Goal: Task Accomplishment & Management: Complete application form

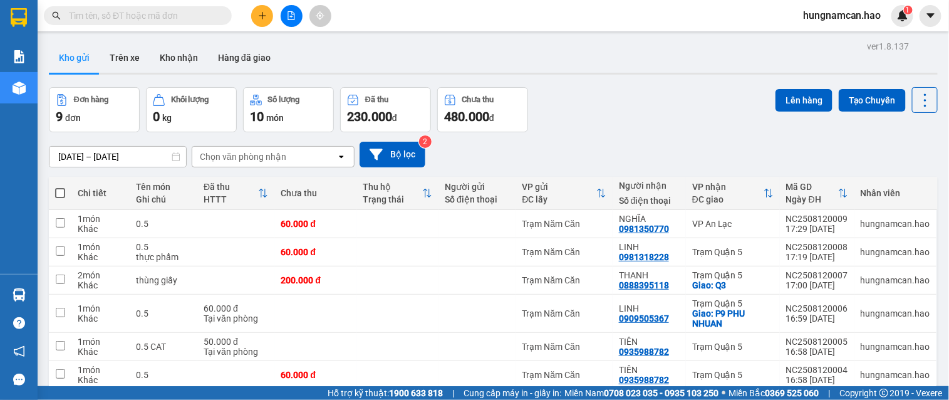
click at [267, 16] on button at bounding box center [262, 16] width 22 height 22
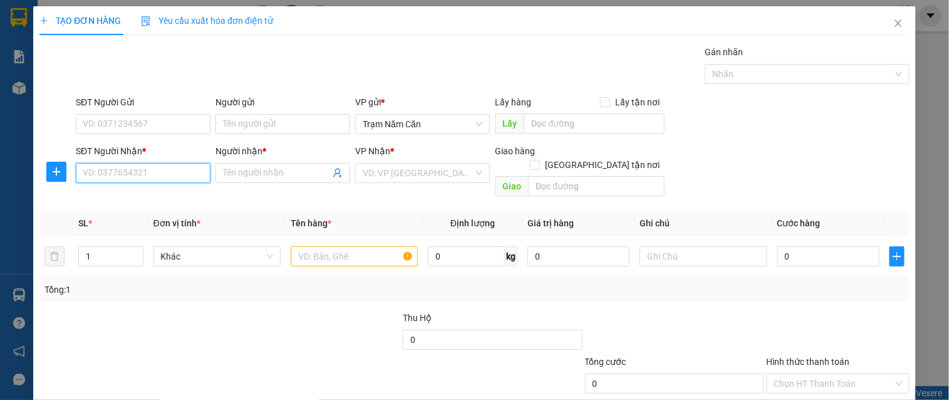
click at [110, 163] on input "SĐT Người Nhận *" at bounding box center [143, 173] width 135 height 20
type input "0946616369"
click at [149, 198] on div "0946616369 - PHÚC" at bounding box center [142, 198] width 118 height 14
type input "PHÚC"
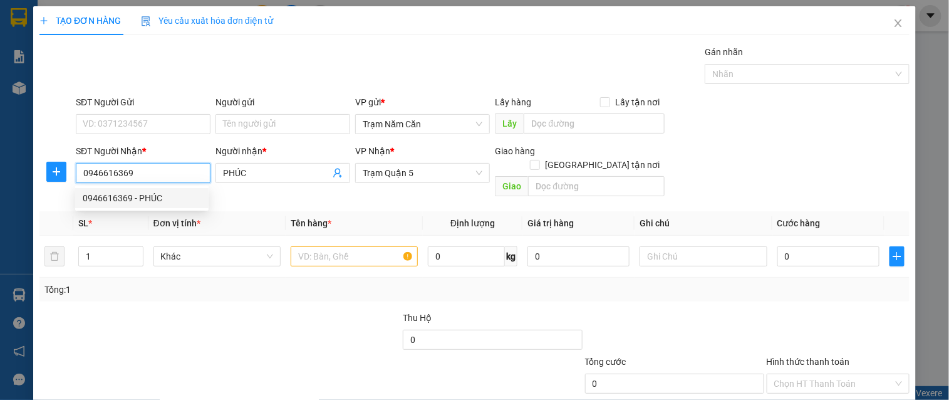
type input "30.000"
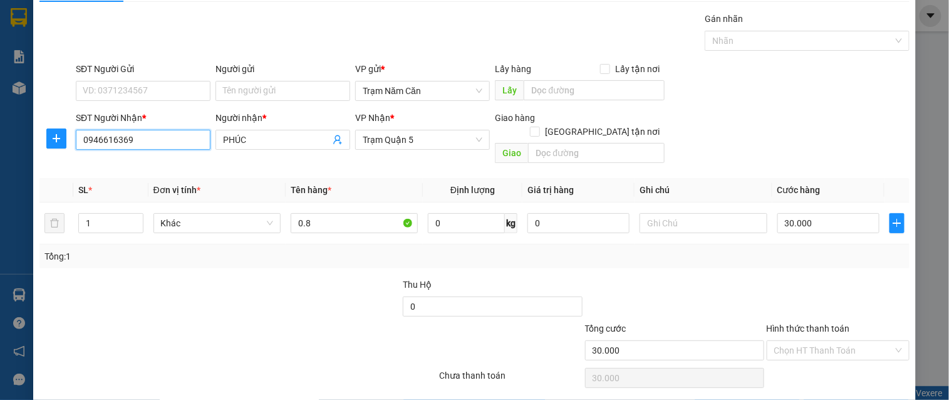
scroll to position [63, 0]
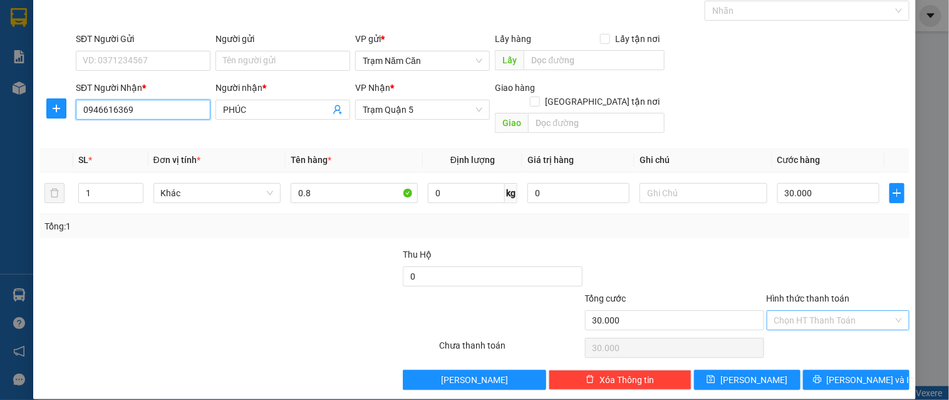
type input "0946616369"
click at [850, 311] on input "Hình thức thanh toán" at bounding box center [833, 320] width 119 height 19
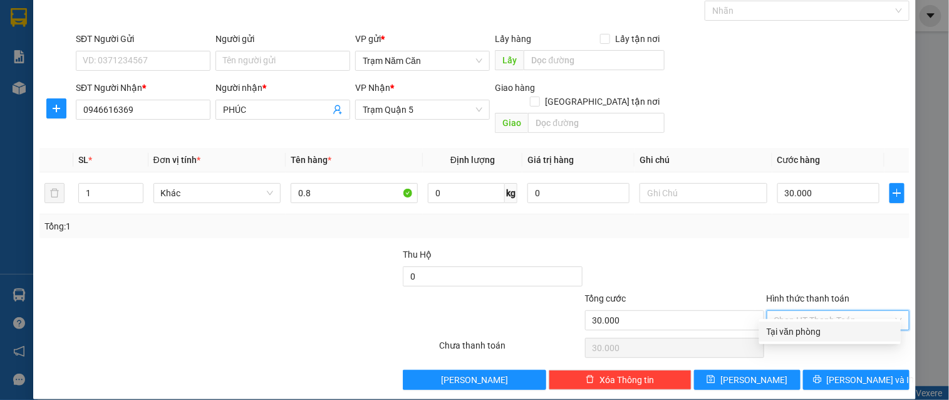
click at [844, 328] on div "Tại văn phòng" at bounding box center [830, 331] width 126 height 14
type input "0"
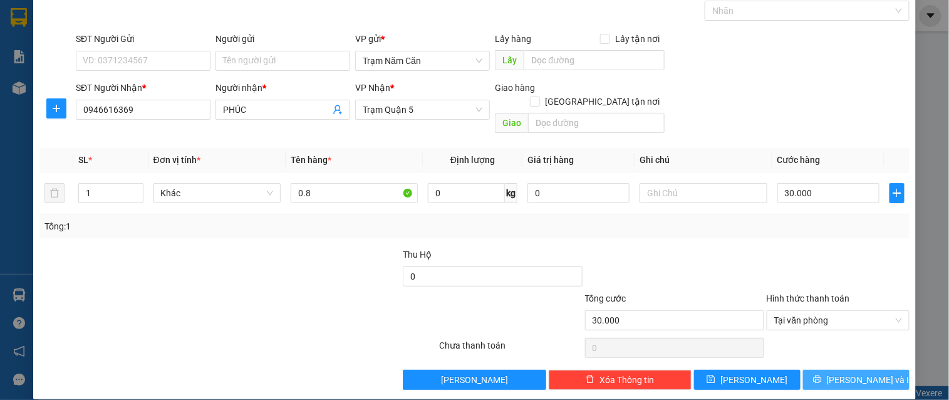
click at [844, 373] on span "[PERSON_NAME] và In" at bounding box center [871, 380] width 88 height 14
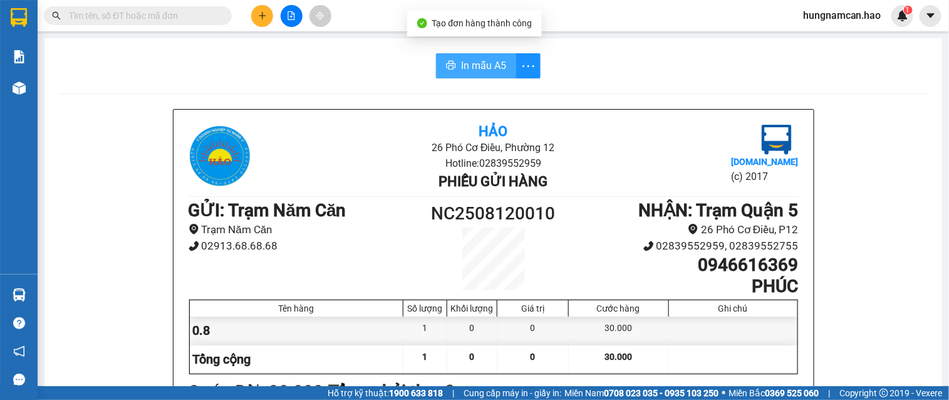
click at [461, 68] on span "In mẫu A5" at bounding box center [483, 66] width 45 height 16
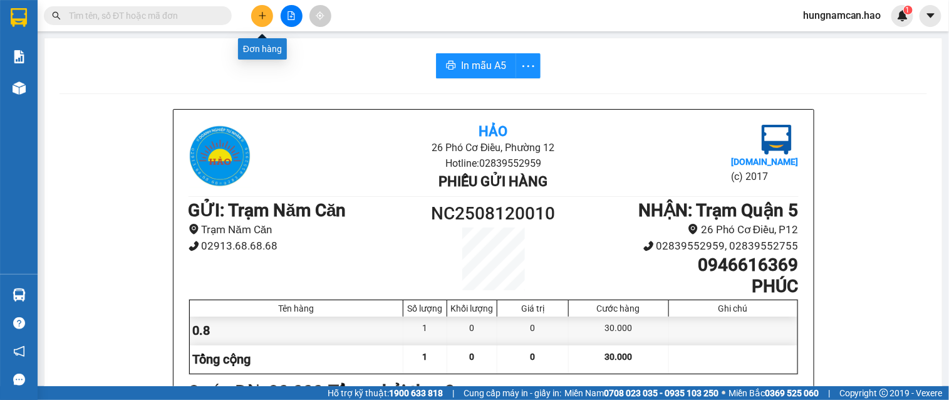
click at [266, 21] on button at bounding box center [262, 16] width 22 height 22
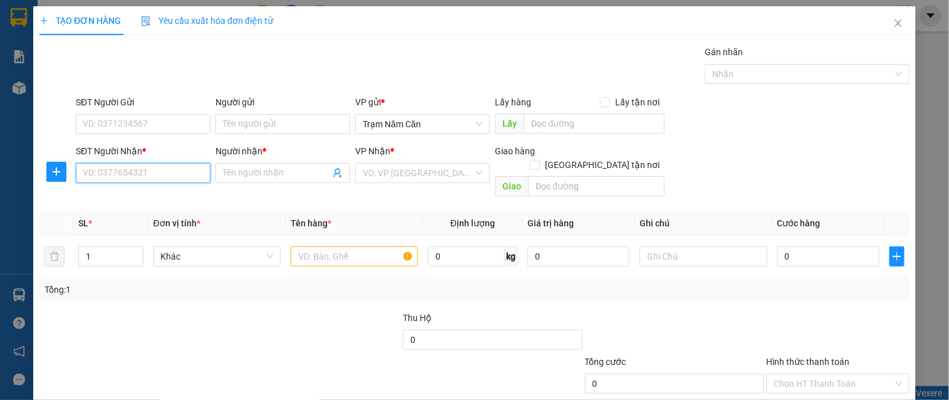
click at [138, 169] on input "SĐT Người Nhận *" at bounding box center [143, 173] width 135 height 20
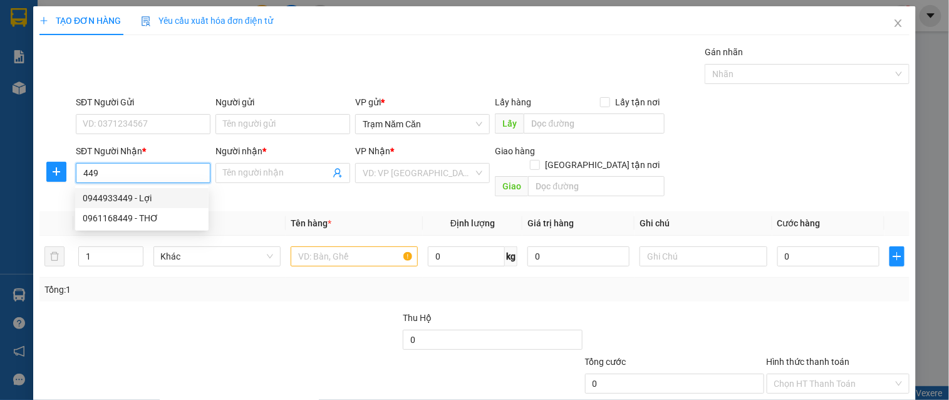
click at [135, 192] on div "0944933449 - Lợi" at bounding box center [142, 198] width 118 height 14
type input "0944933449"
type input "Lợi"
type input "40.000"
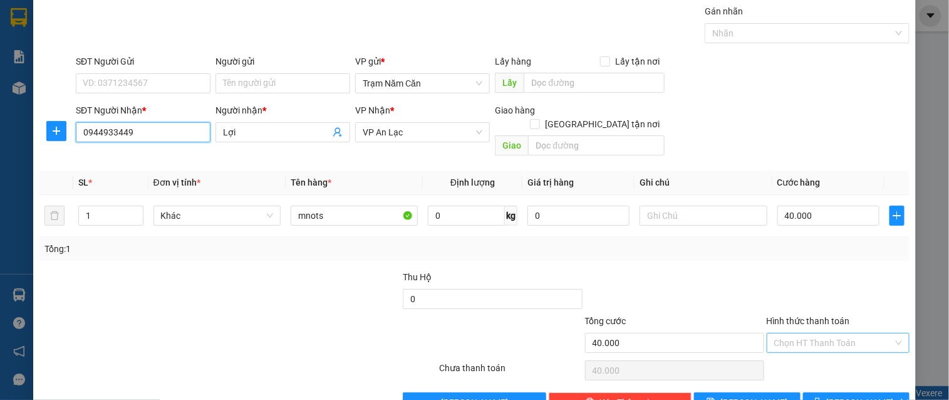
scroll to position [63, 0]
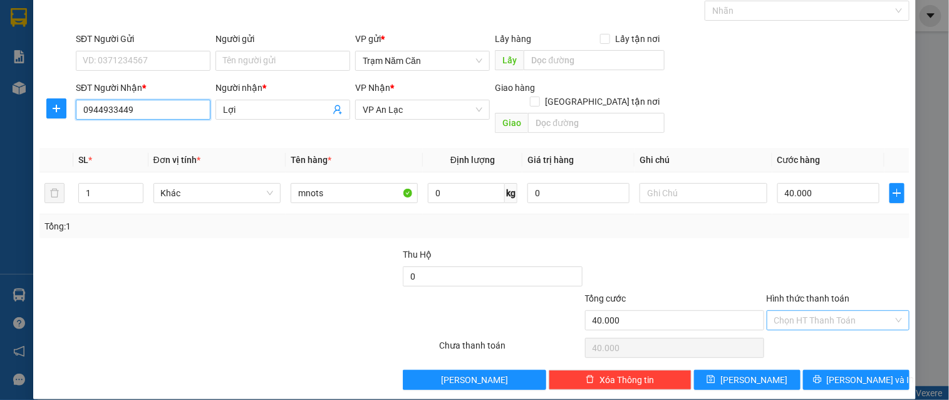
type input "0944933449"
drag, startPoint x: 844, startPoint y: 314, endPoint x: 842, endPoint y: 326, distance: 11.3
click at [844, 321] on div "Transit Pickup Surcharge Ids Transit Deliver Surcharge Ids Transit Deliver Surc…" at bounding box center [474, 186] width 870 height 408
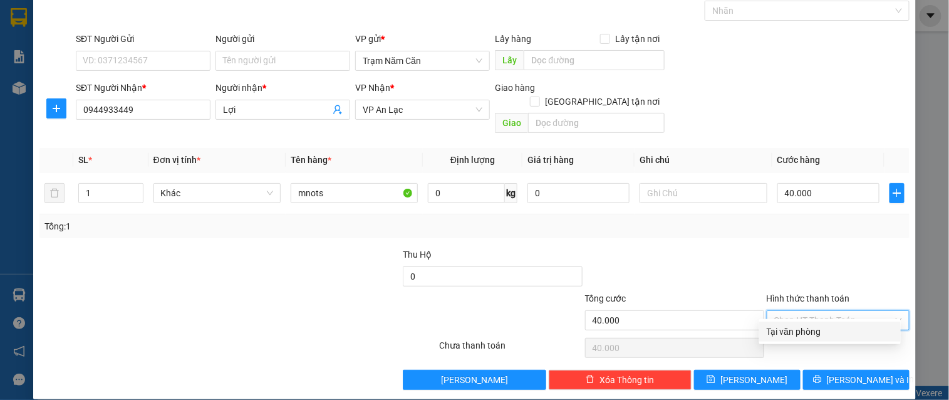
drag, startPoint x: 841, startPoint y: 328, endPoint x: 840, endPoint y: 339, distance: 11.3
click at [841, 329] on div "Tại văn phòng" at bounding box center [830, 331] width 126 height 14
type input "0"
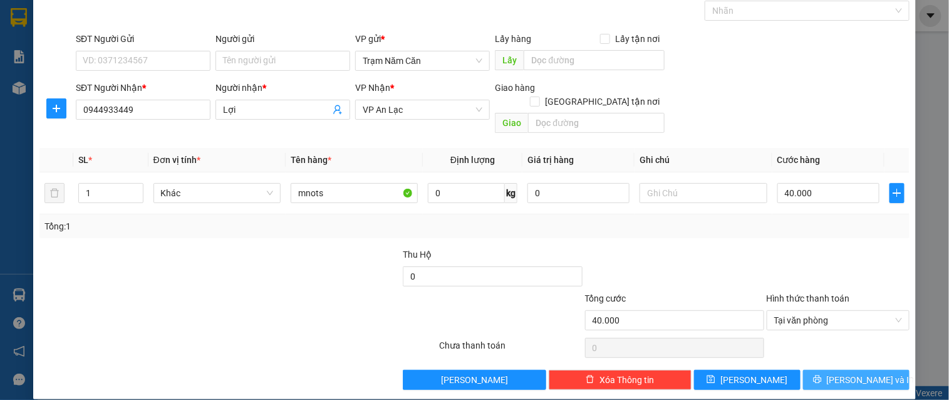
click at [840, 373] on span "[PERSON_NAME] và In" at bounding box center [871, 380] width 88 height 14
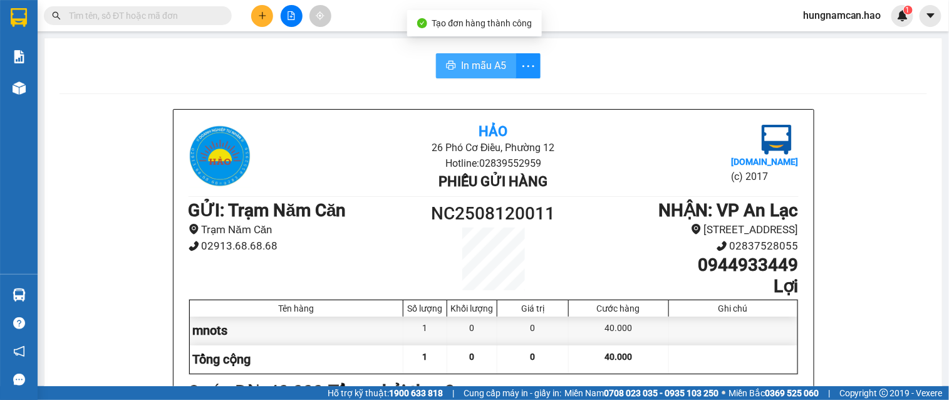
click at [463, 71] on span "In mẫu A5" at bounding box center [483, 66] width 45 height 16
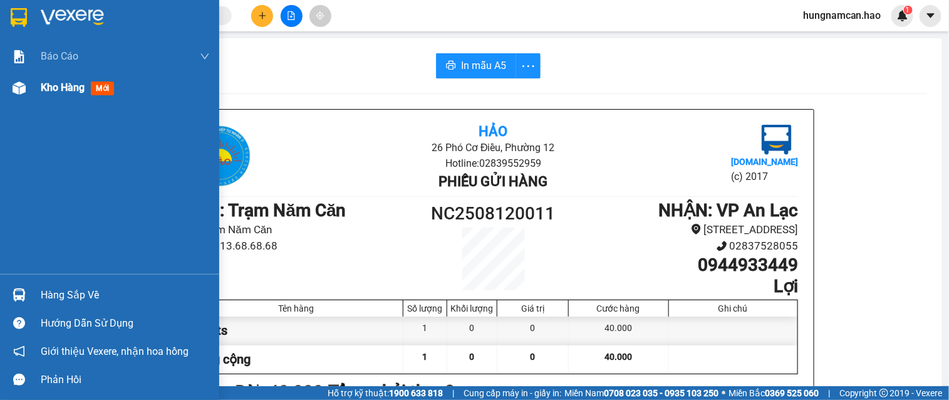
click at [25, 98] on div at bounding box center [19, 88] width 22 height 22
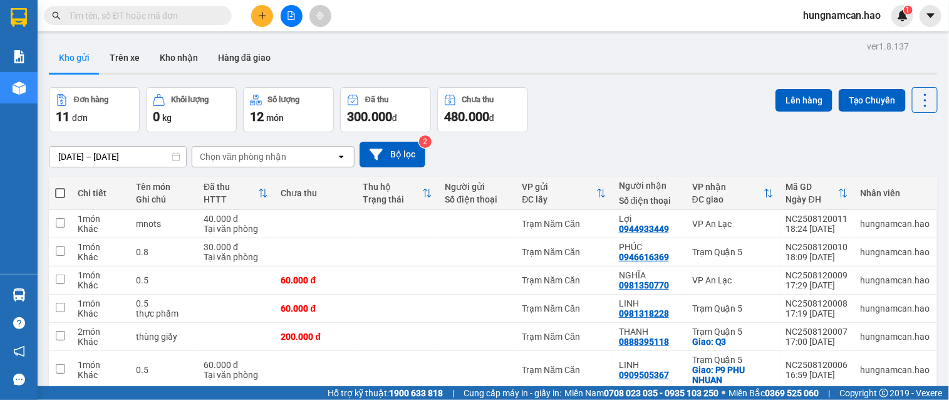
click at [249, 17] on div at bounding box center [291, 16] width 94 height 22
click at [254, 16] on button at bounding box center [262, 16] width 22 height 22
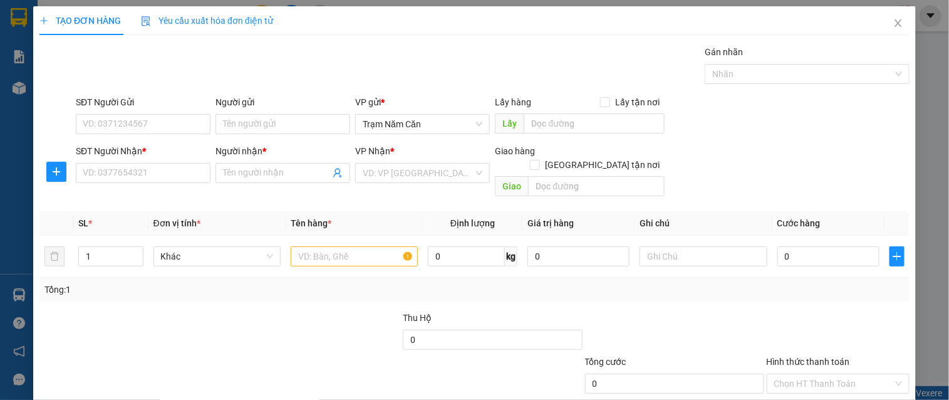
click at [104, 161] on div "SĐT Người Nhận *" at bounding box center [143, 153] width 135 height 19
click at [104, 172] on input "SĐT Người Nhận *" at bounding box center [143, 173] width 135 height 20
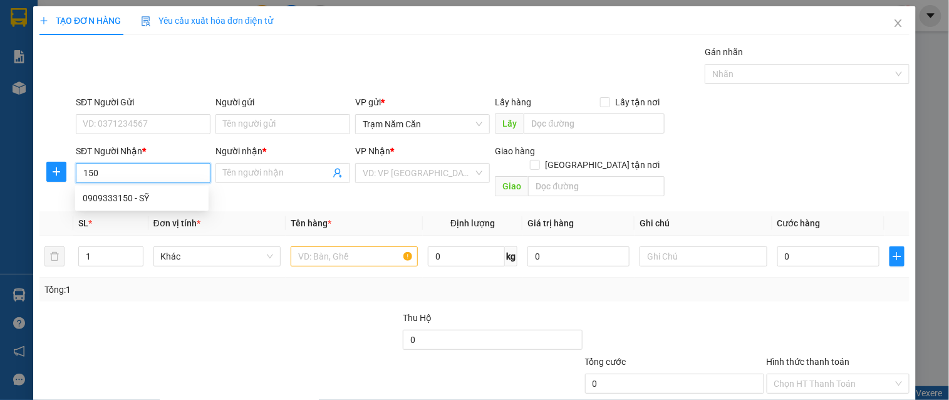
click at [145, 194] on div "0909333150 - SỸ" at bounding box center [142, 198] width 118 height 14
type input "0909333150"
type input "SỸ"
type input "140.000"
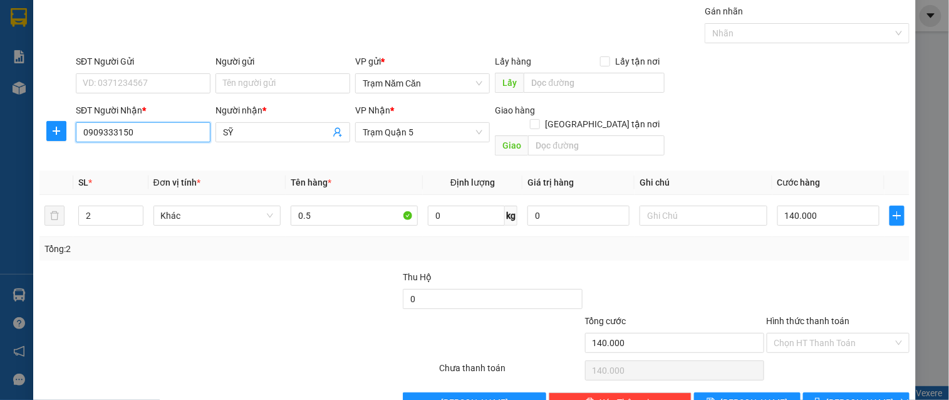
scroll to position [63, 0]
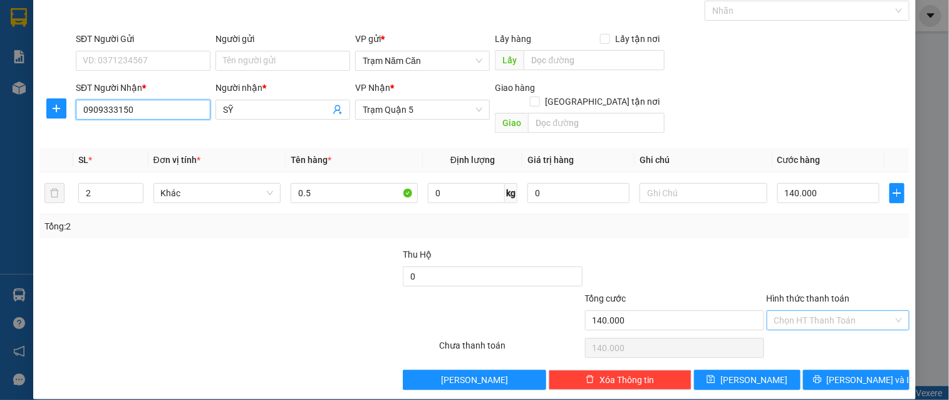
type input "0909333150"
click at [822, 311] on input "Hình thức thanh toán" at bounding box center [833, 320] width 119 height 19
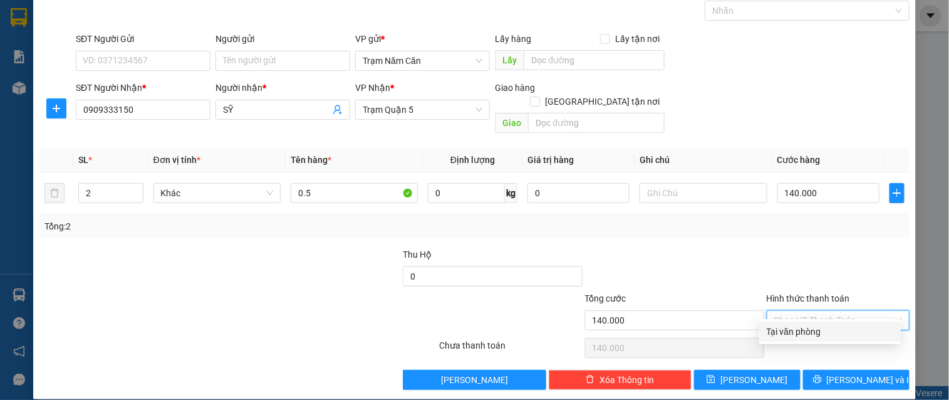
click at [818, 333] on div "Tại văn phòng" at bounding box center [830, 331] width 126 height 14
type input "0"
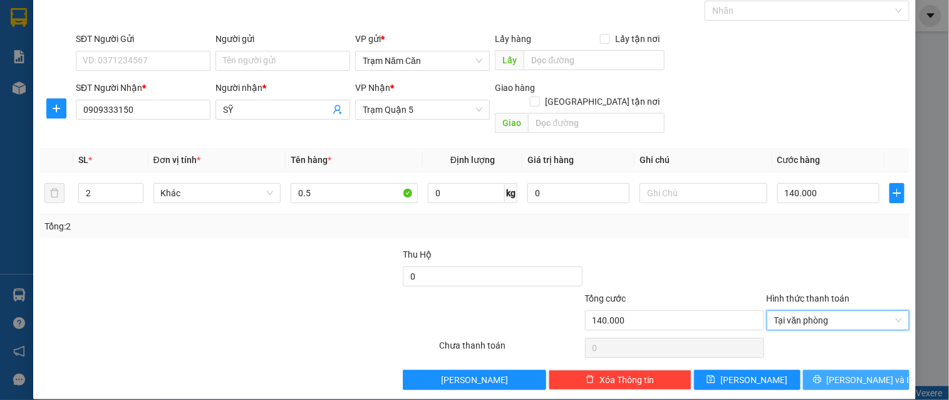
click at [818, 369] on button "[PERSON_NAME] và In" at bounding box center [856, 379] width 106 height 20
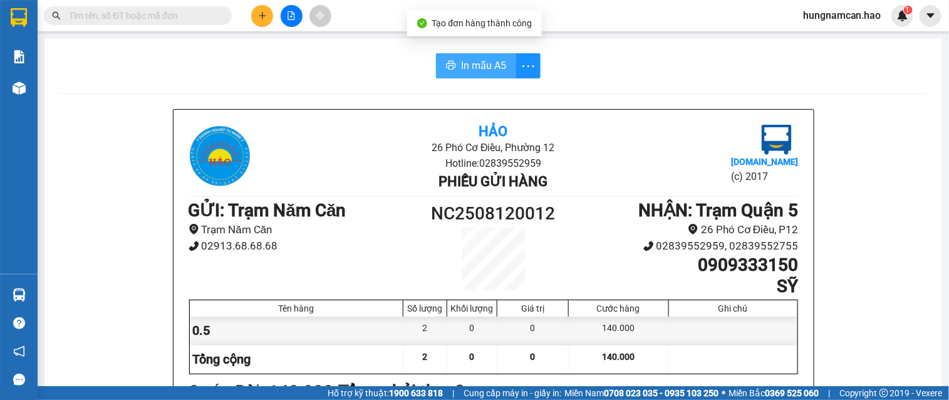
click at [470, 71] on span "In mẫu A5" at bounding box center [483, 66] width 45 height 16
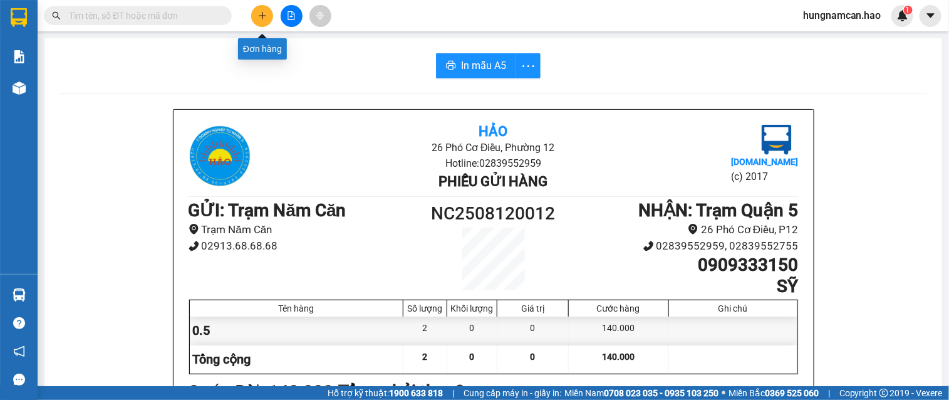
click at [260, 15] on icon "plus" at bounding box center [262, 15] width 7 height 1
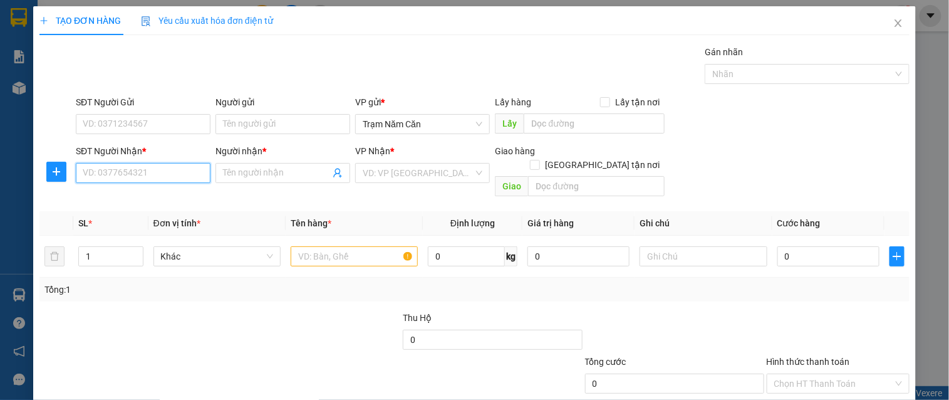
click at [128, 167] on input "SĐT Người Nhận *" at bounding box center [143, 173] width 135 height 20
click at [183, 196] on div "0909333150 - SỸ" at bounding box center [142, 198] width 118 height 14
type input "0909333150"
type input "SỸ"
type input "140.000"
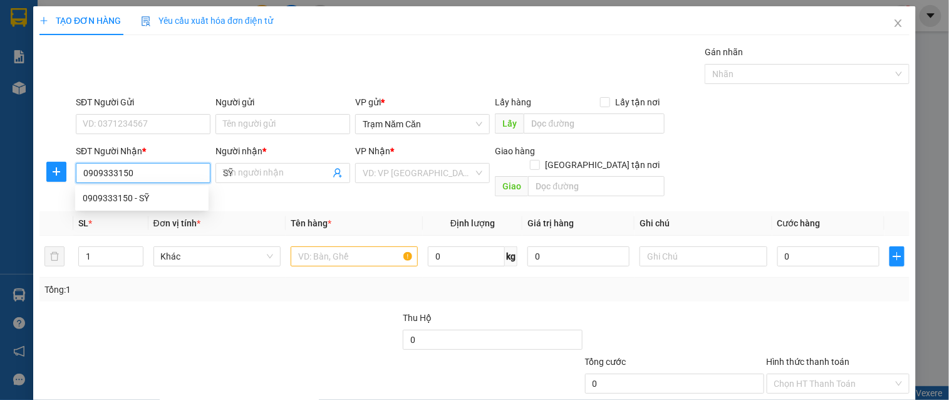
type input "140.000"
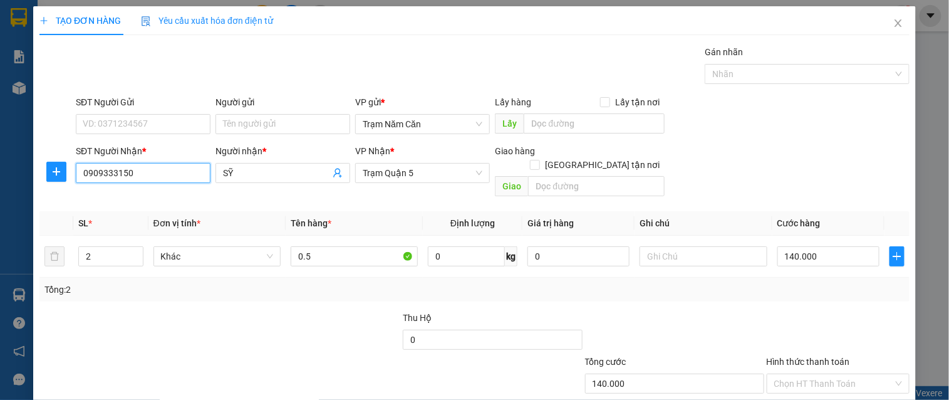
drag, startPoint x: 150, startPoint y: 179, endPoint x: -2, endPoint y: 157, distance: 153.7
click at [0, 157] on html "Kết quả tìm kiếm ( 0 ) Bộ lọc Thuộc VP này Ngày tạo đơn gần nhất No Data hungna…" at bounding box center [474, 200] width 949 height 400
click at [159, 197] on div "0948022499 - HIỆN" at bounding box center [142, 198] width 118 height 14
type input "0948022499"
type input "HIỆN"
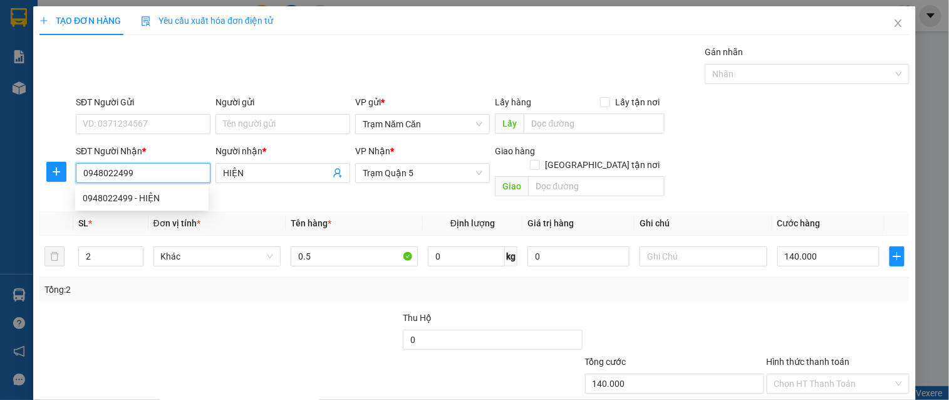
type input "80.000"
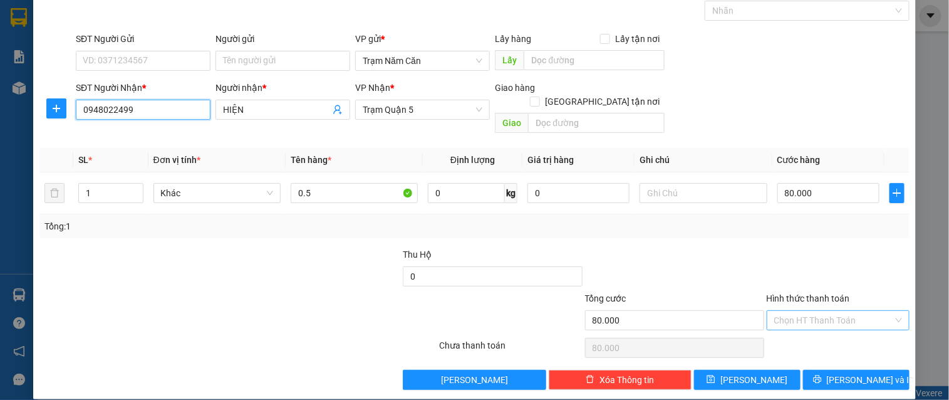
type input "0948022499"
click at [827, 312] on input "Hình thức thanh toán" at bounding box center [833, 320] width 119 height 19
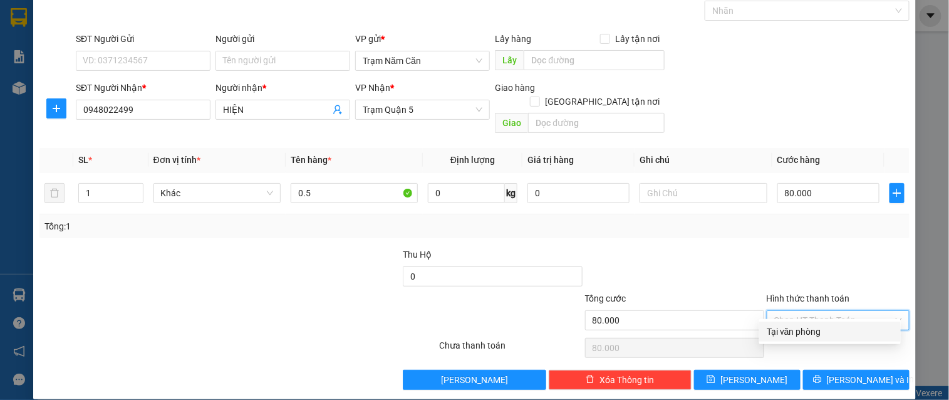
click at [825, 334] on div "Tại văn phòng" at bounding box center [830, 331] width 126 height 14
type input "0"
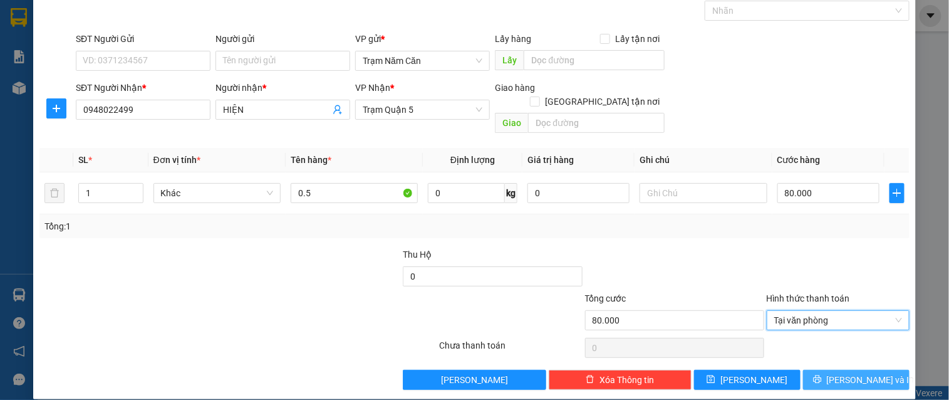
click at [823, 369] on button "[PERSON_NAME] và In" at bounding box center [856, 379] width 106 height 20
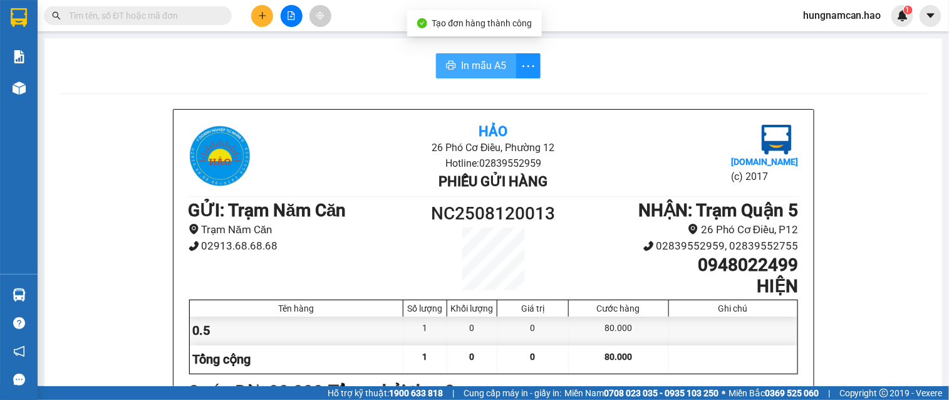
drag, startPoint x: 448, startPoint y: 59, endPoint x: 455, endPoint y: 58, distance: 6.4
click at [453, 59] on button "In mẫu A5" at bounding box center [476, 65] width 80 height 25
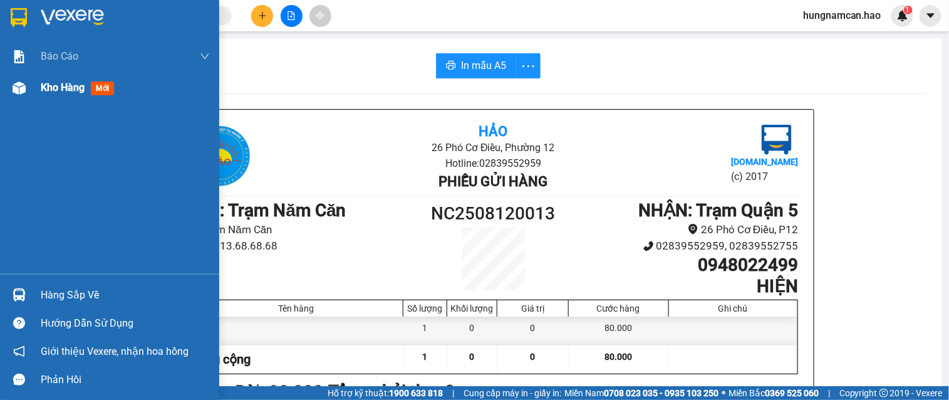
click at [33, 91] on div "Kho hàng mới" at bounding box center [109, 87] width 219 height 31
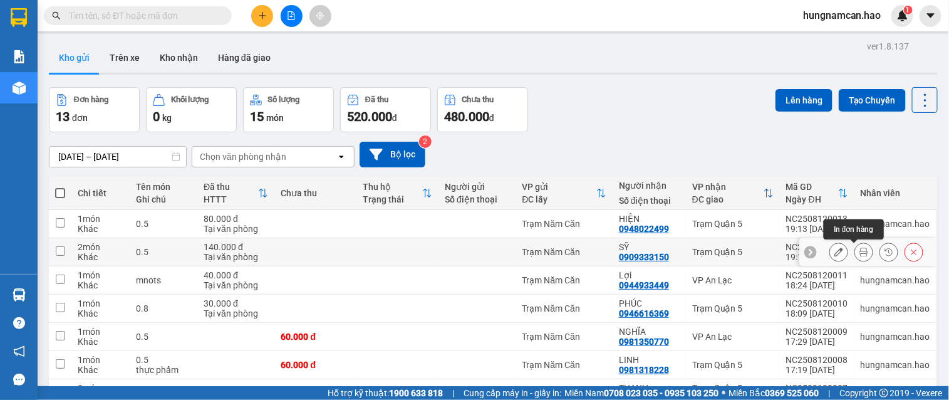
click at [855, 254] on button at bounding box center [864, 252] width 18 height 22
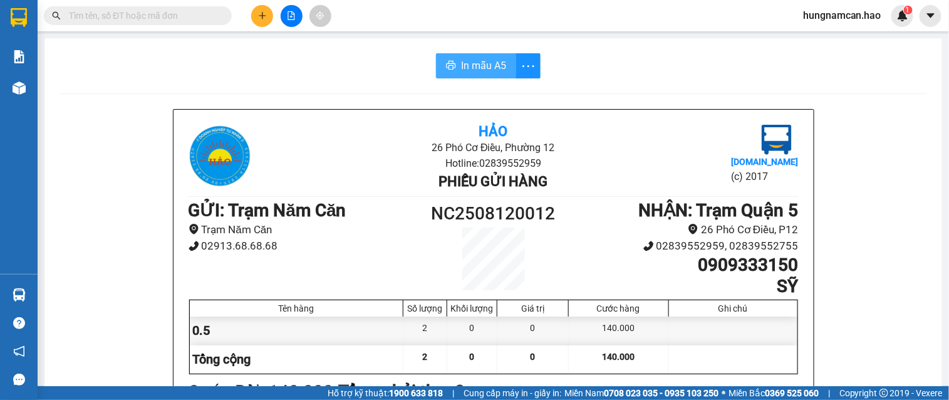
click at [461, 63] on span "In mẫu A5" at bounding box center [483, 66] width 45 height 16
click at [254, 6] on div at bounding box center [291, 16] width 94 height 22
click at [262, 16] on icon "plus" at bounding box center [262, 15] width 9 height 9
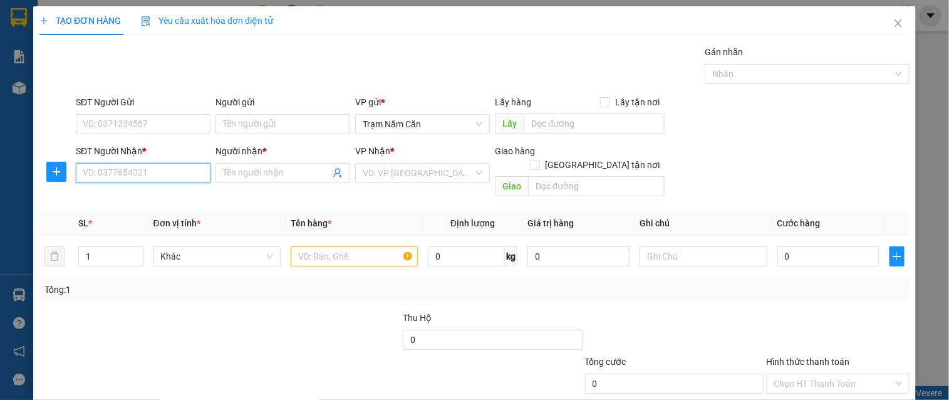
click at [110, 178] on input "SĐT Người Nhận *" at bounding box center [143, 173] width 135 height 20
click at [128, 205] on div "0932383869 - MAI" at bounding box center [141, 198] width 133 height 20
type input "0932383869"
type input "MAI"
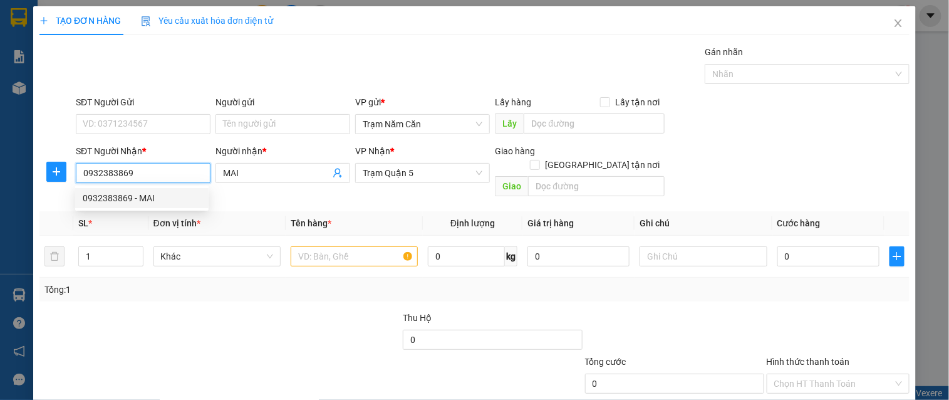
type input "100.000"
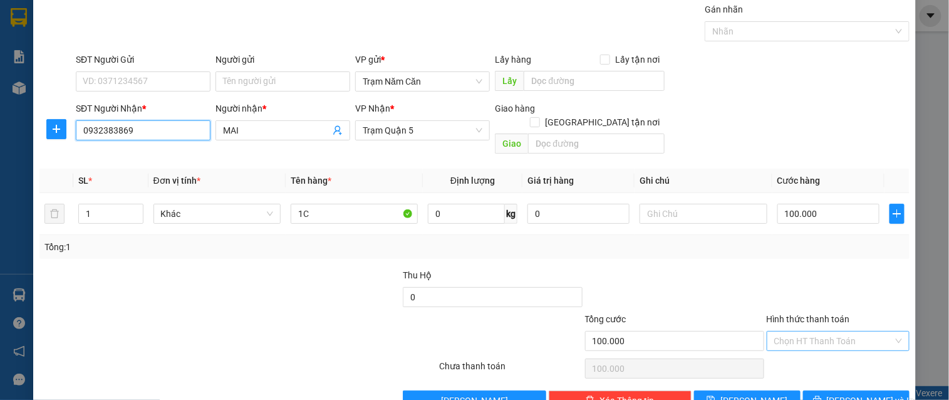
scroll to position [63, 0]
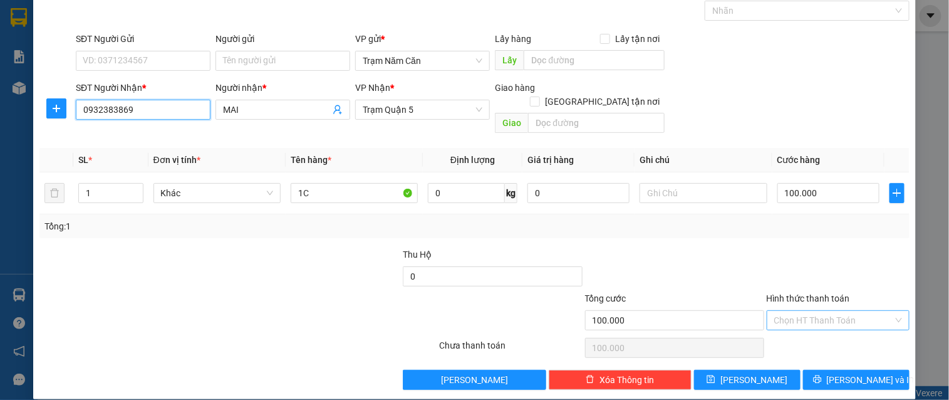
type input "0932383869"
click at [833, 311] on input "Hình thức thanh toán" at bounding box center [833, 320] width 119 height 19
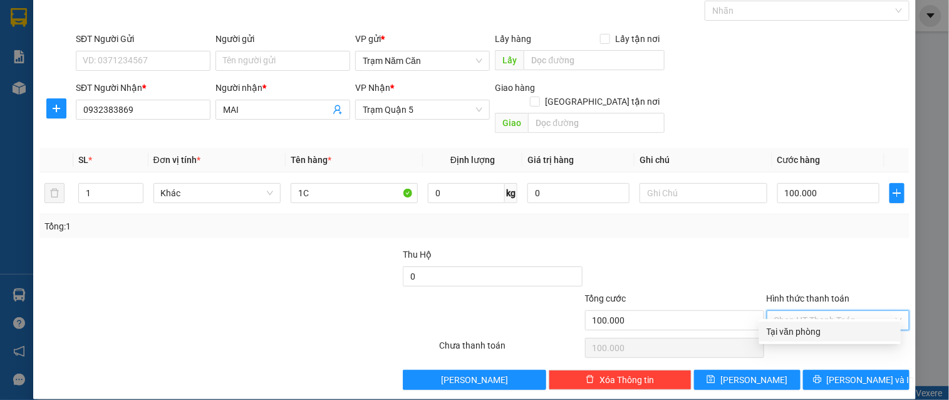
click at [829, 328] on div "Tại văn phòng" at bounding box center [830, 331] width 126 height 14
type input "0"
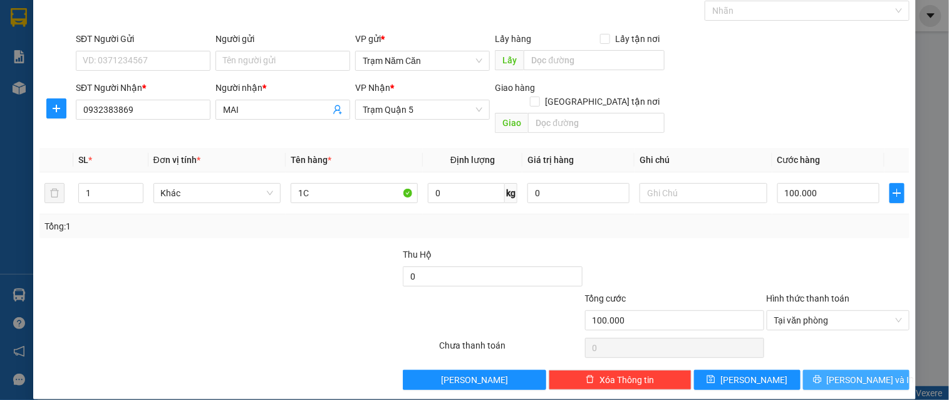
click at [822, 374] on icon "printer" at bounding box center [817, 378] width 9 height 9
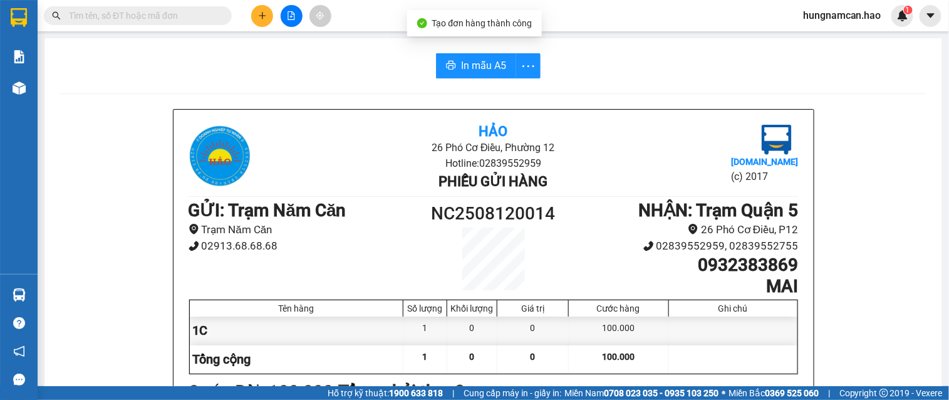
drag, startPoint x: 429, startPoint y: 60, endPoint x: 555, endPoint y: 91, distance: 129.7
click at [440, 61] on div "In mẫu A5" at bounding box center [492, 65] width 867 height 25
click at [464, 55] on button "In mẫu A5" at bounding box center [476, 65] width 80 height 25
click at [482, 76] on button "In mẫu A5" at bounding box center [476, 65] width 80 height 25
click at [32, 91] on div "Kho hàng mới" at bounding box center [19, 87] width 38 height 31
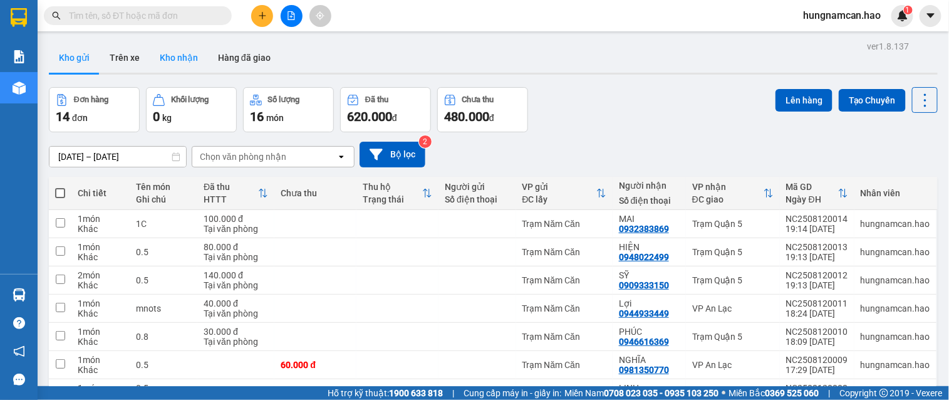
click at [188, 69] on button "Kho nhận" at bounding box center [179, 58] width 58 height 30
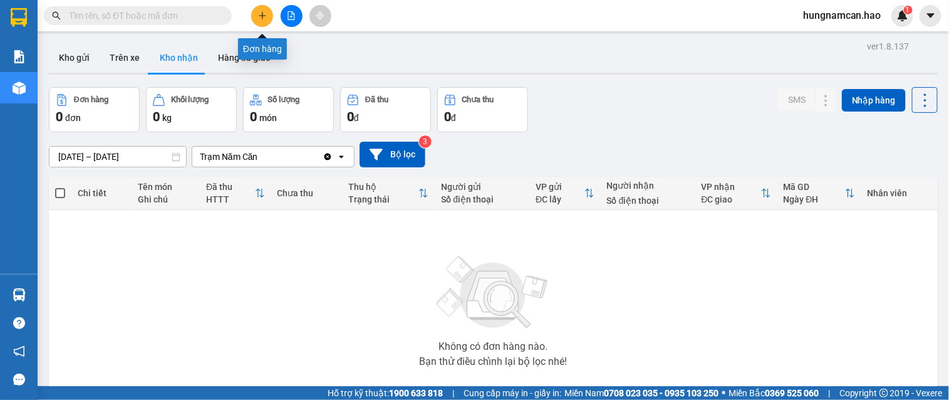
click at [265, 9] on button at bounding box center [262, 16] width 22 height 22
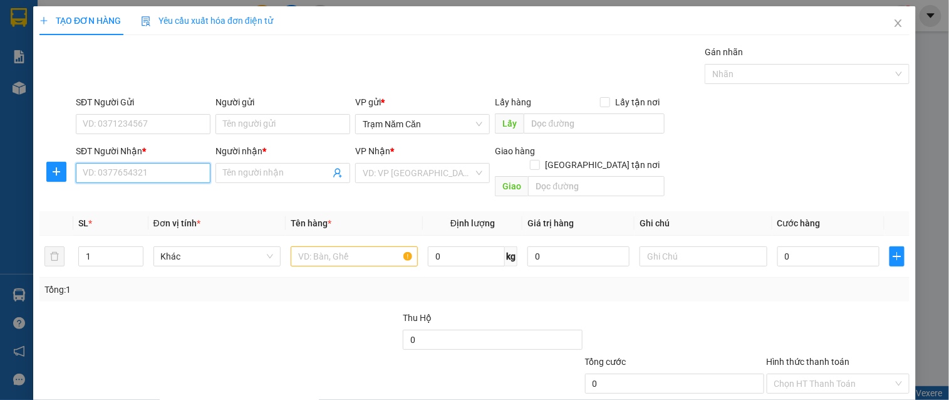
click at [165, 170] on input "SĐT Người Nhận *" at bounding box center [143, 173] width 135 height 20
click at [143, 195] on div "0943000131 - THANH" at bounding box center [142, 198] width 118 height 14
type input "0943000131"
type input "THANH"
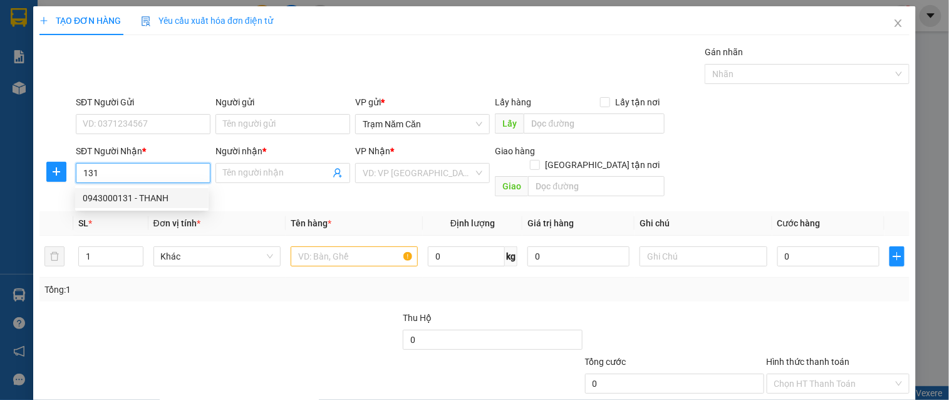
checkbox input "true"
type input "TAN BINH"
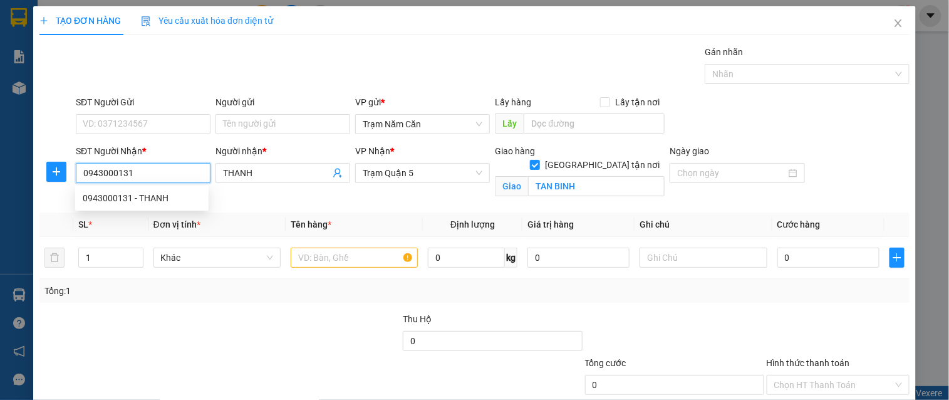
type input "60.000"
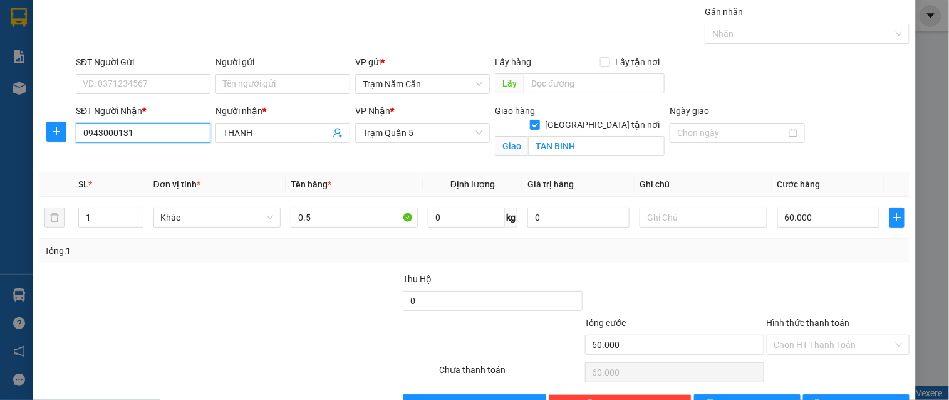
scroll to position [78, 0]
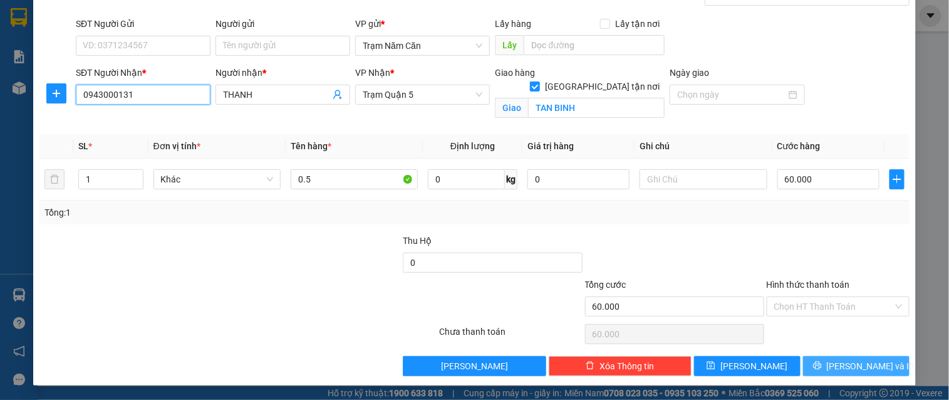
type input "0943000131"
click at [823, 358] on button "[PERSON_NAME] và In" at bounding box center [856, 366] width 106 height 20
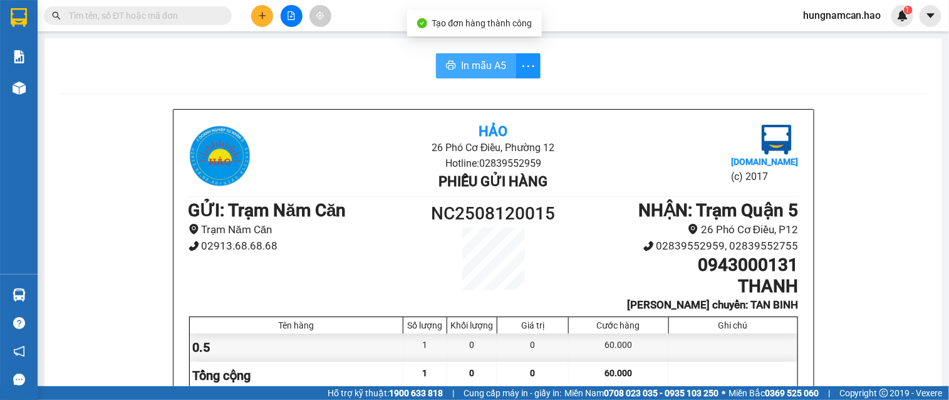
click at [473, 77] on button "In mẫu A5" at bounding box center [476, 65] width 80 height 25
click at [262, 18] on icon "plus" at bounding box center [262, 15] width 1 height 7
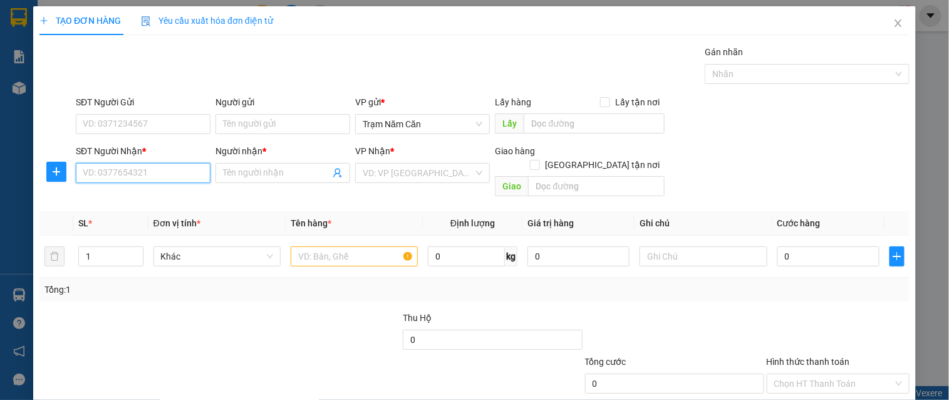
click at [133, 172] on input "SĐT Người Nhận *" at bounding box center [143, 173] width 135 height 20
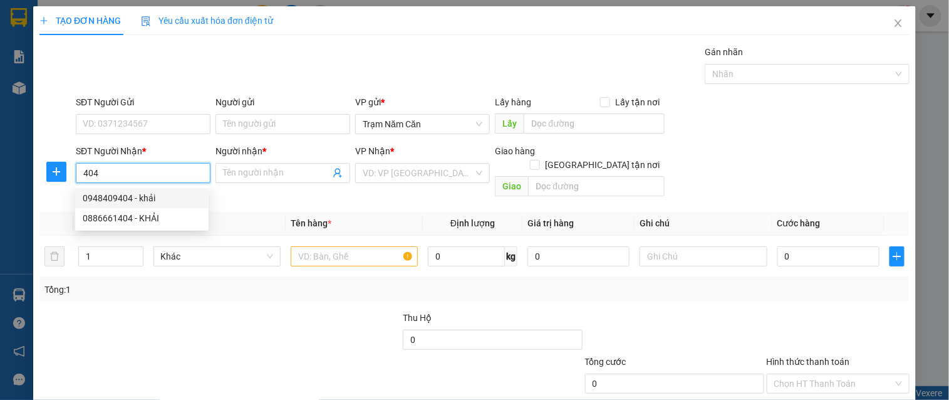
click at [128, 196] on div "0948409404 - khải" at bounding box center [142, 198] width 118 height 14
type input "0948409404"
type input "khải"
type input "60.000"
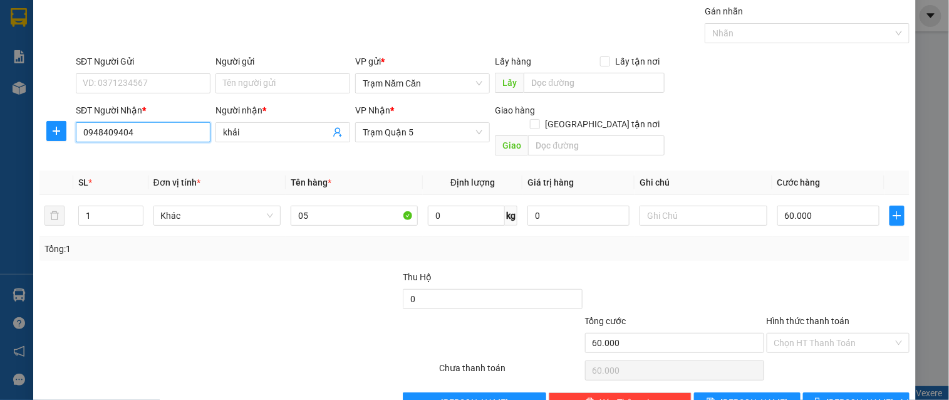
scroll to position [63, 0]
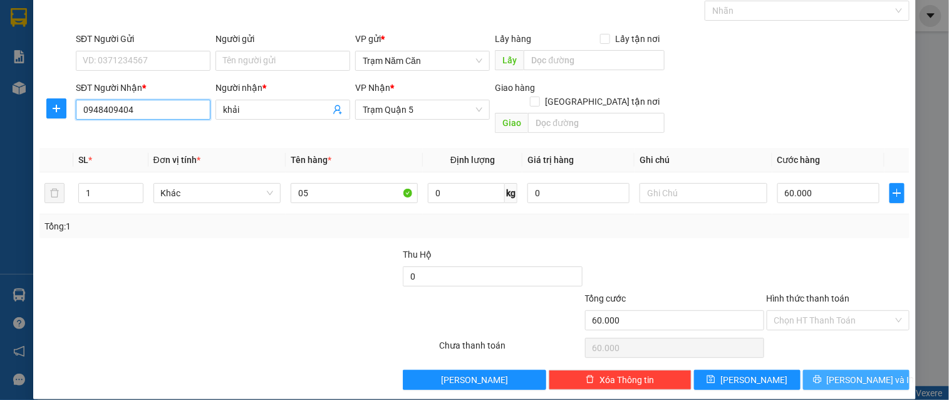
type input "0948409404"
click at [815, 369] on button "[PERSON_NAME] và In" at bounding box center [856, 379] width 106 height 20
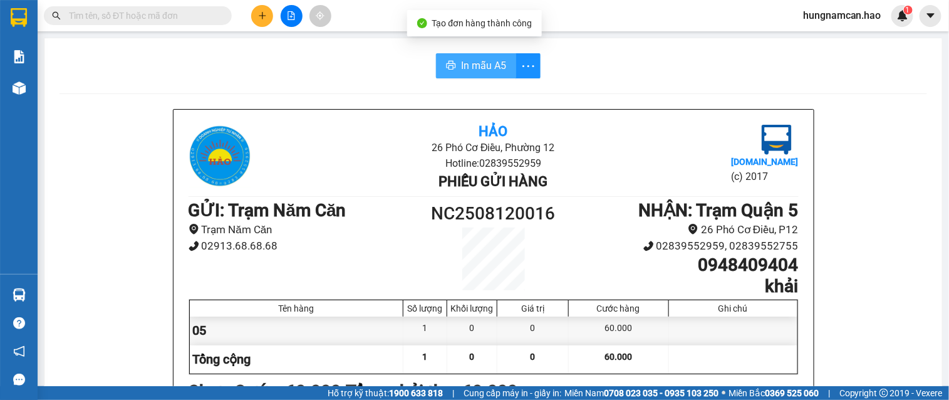
click at [490, 58] on span "In mẫu A5" at bounding box center [483, 66] width 45 height 16
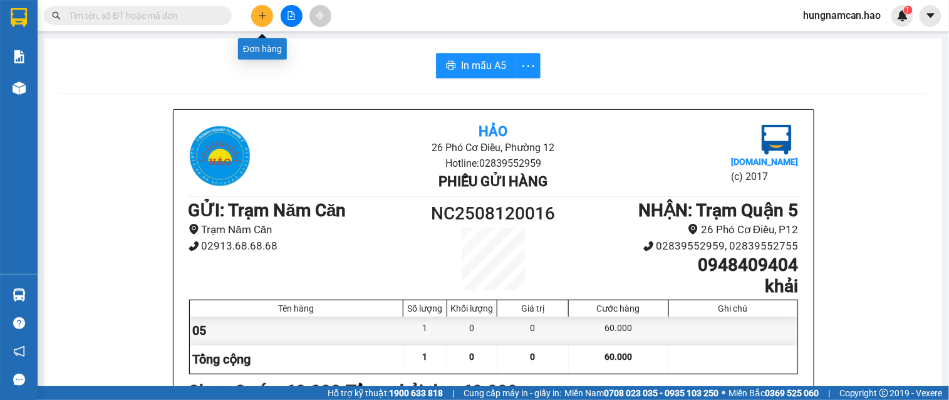
click at [266, 13] on icon "plus" at bounding box center [262, 15] width 9 height 9
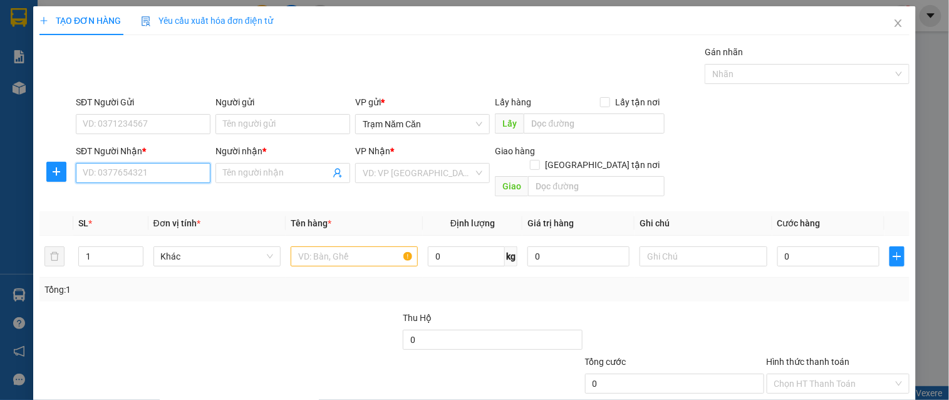
click at [159, 163] on input "SĐT Người Nhận *" at bounding box center [143, 173] width 135 height 20
type input "3"
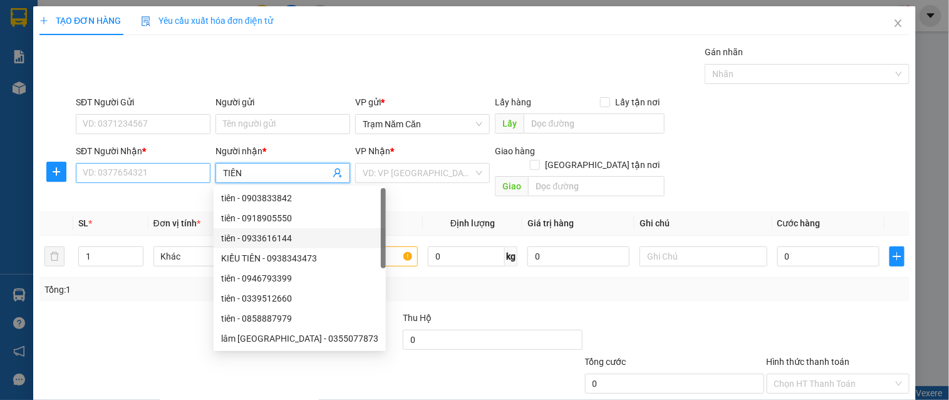
type input "TIÊN"
click at [148, 177] on input "SĐT Người Nhận *" at bounding box center [143, 173] width 135 height 20
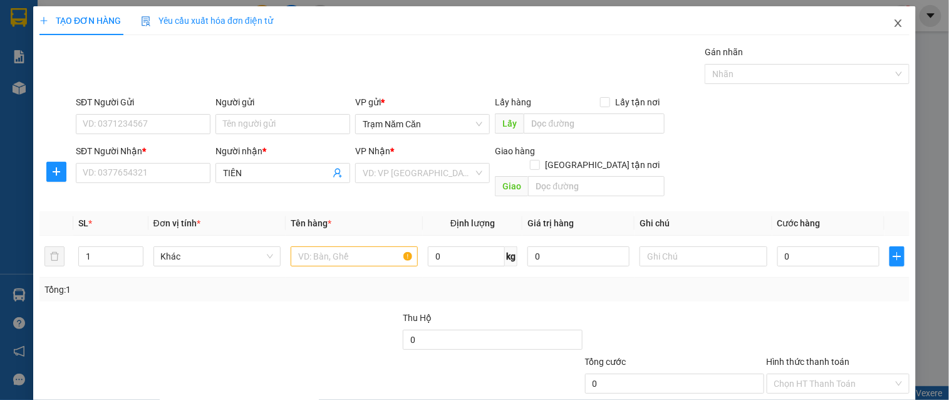
click at [887, 17] on span "Close" at bounding box center [897, 23] width 35 height 35
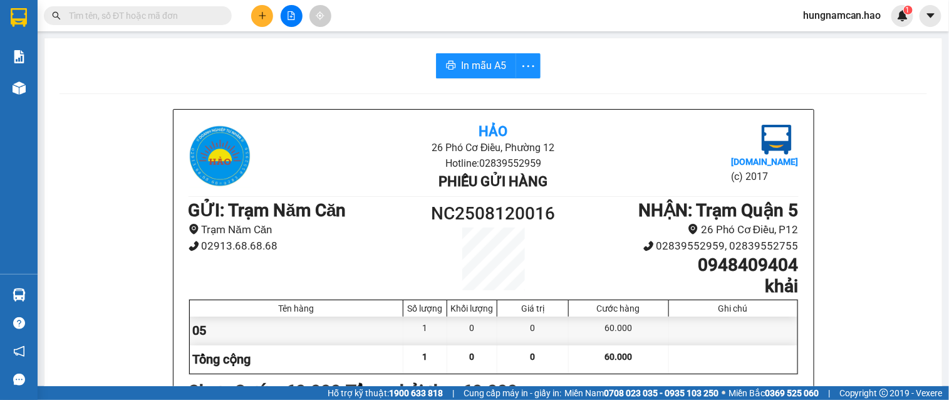
drag, startPoint x: 204, startPoint y: 21, endPoint x: 948, endPoint y: 40, distance: 744.8
click at [213, 21] on input "text" at bounding box center [143, 16] width 148 height 14
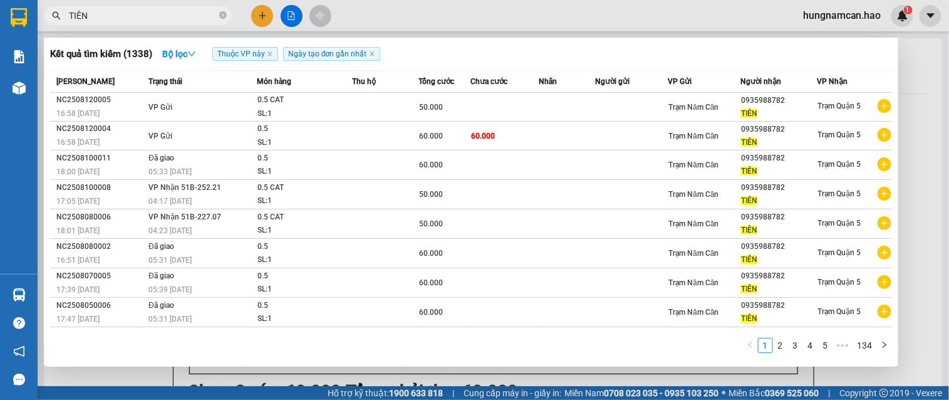
type input "TIÊN"
click at [217, 16] on span "TIÊN" at bounding box center [138, 15] width 188 height 19
click at [224, 13] on icon "close-circle" at bounding box center [223, 15] width 8 height 8
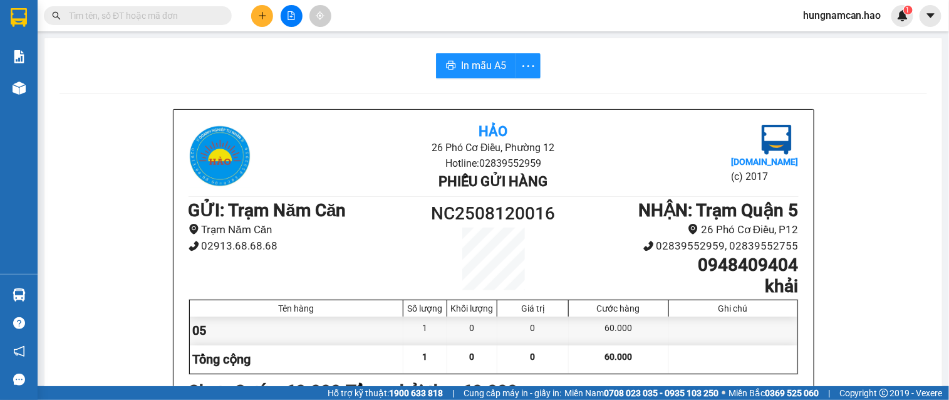
click at [211, 14] on input "text" at bounding box center [143, 16] width 148 height 14
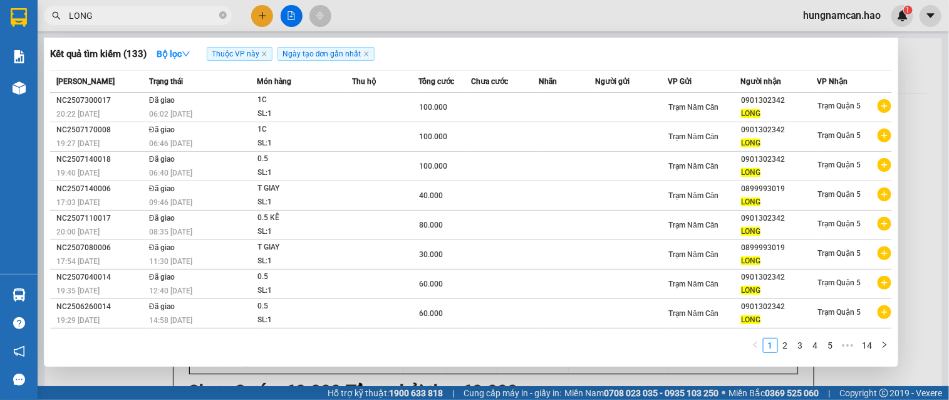
type input "LONG"
click at [257, 14] on div at bounding box center [474, 200] width 949 height 400
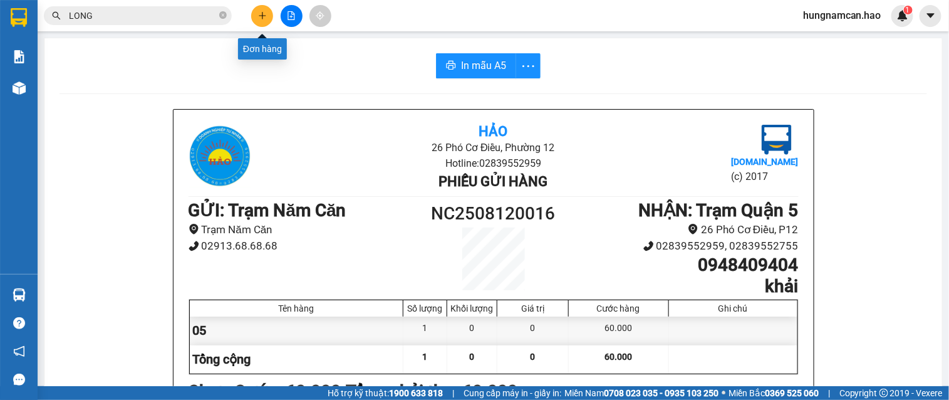
click at [254, 17] on button at bounding box center [262, 16] width 22 height 22
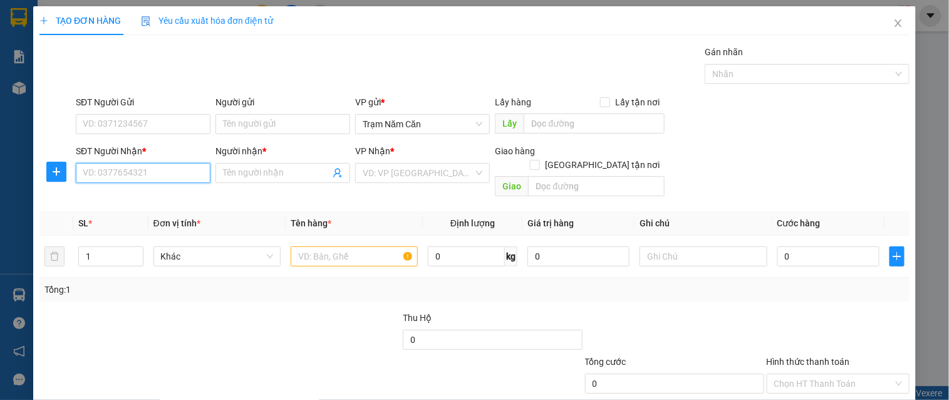
click at [132, 166] on input "SĐT Người Nhận *" at bounding box center [143, 173] width 135 height 20
type input "2342"
click at [890, 16] on span "Close" at bounding box center [897, 23] width 35 height 35
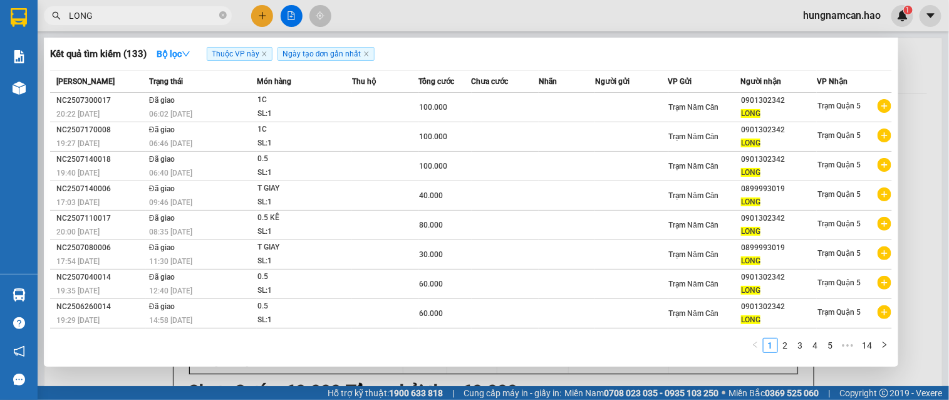
click at [179, 17] on input "LONG" at bounding box center [143, 16] width 148 height 14
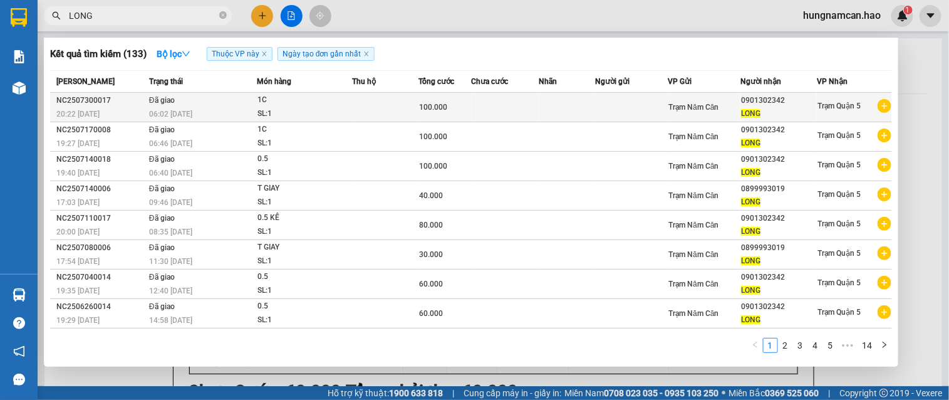
click at [735, 94] on td "Trạm Năm Căn" at bounding box center [704, 107] width 73 height 29
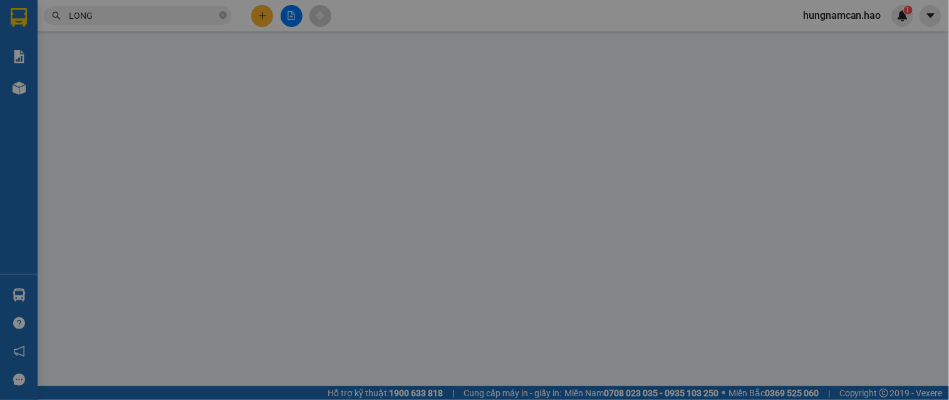
type input "0901302342"
type input "LONG"
type input "100.000"
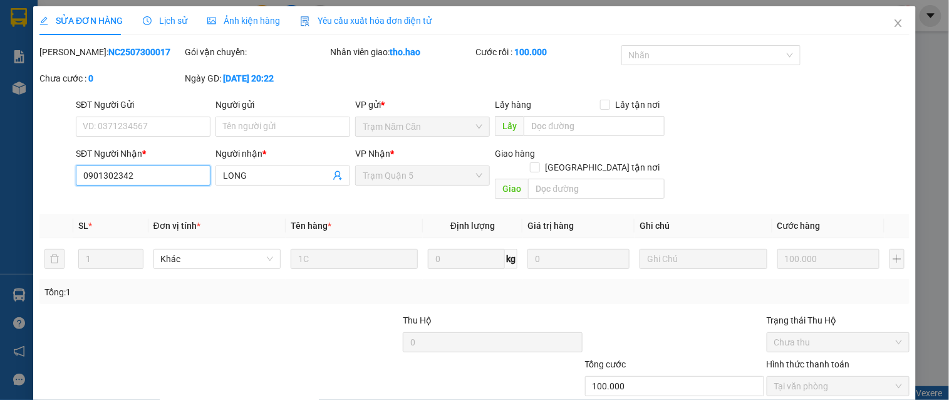
drag, startPoint x: 179, startPoint y: 172, endPoint x: 3, endPoint y: 170, distance: 176.6
click at [0, 170] on html "Kết quả tìm kiếm ( 133 ) Bộ lọc Thuộc VP này Ngày tạo đơn gần nhất Mã ĐH Trạng …" at bounding box center [474, 200] width 949 height 400
click at [893, 20] on icon "close" at bounding box center [898, 23] width 10 height 10
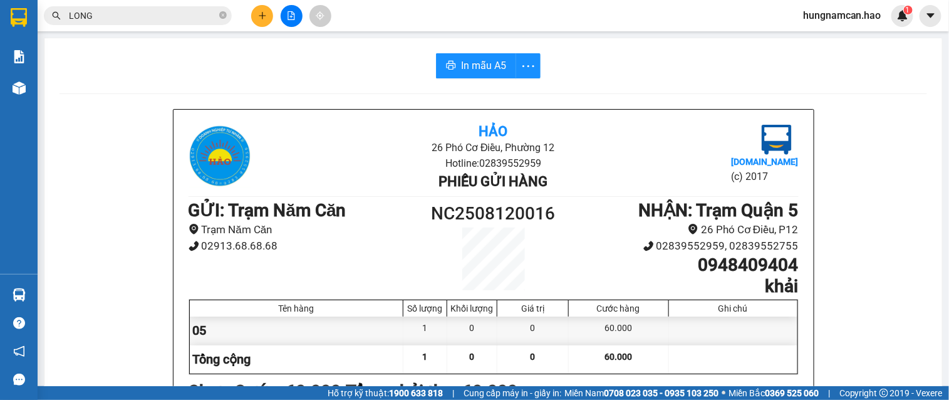
click at [262, 15] on icon "plus" at bounding box center [262, 15] width 7 height 1
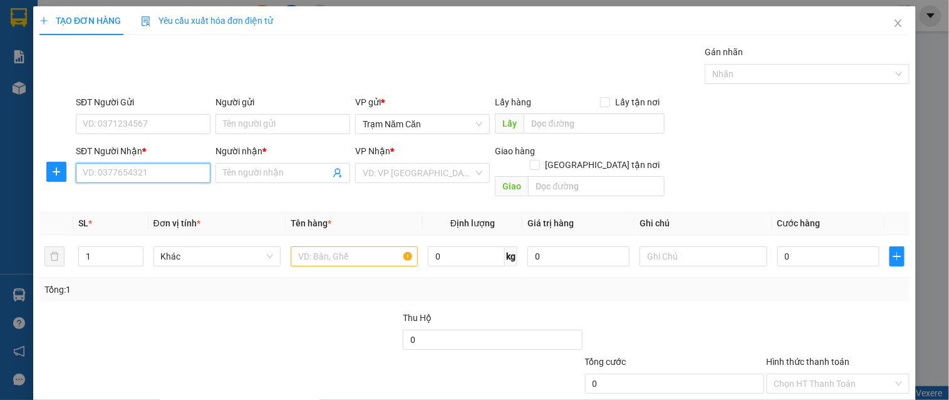
paste input "0901302342"
type input "0901302342"
click at [245, 168] on input "Người nhận *" at bounding box center [276, 173] width 107 height 14
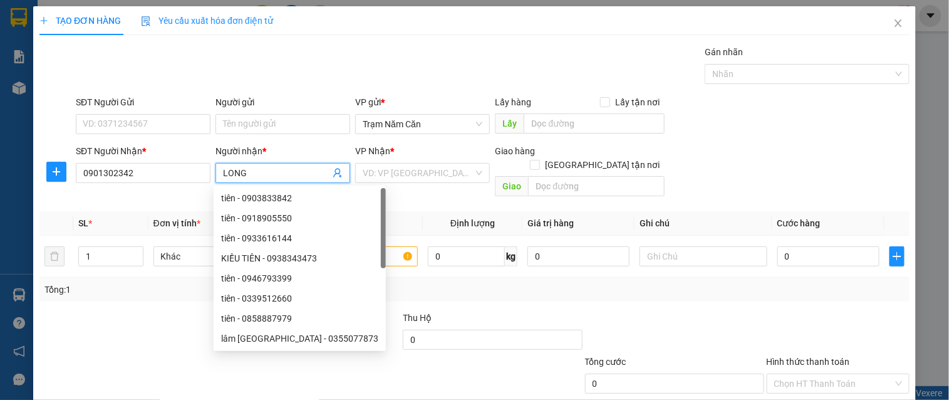
type input "LONG"
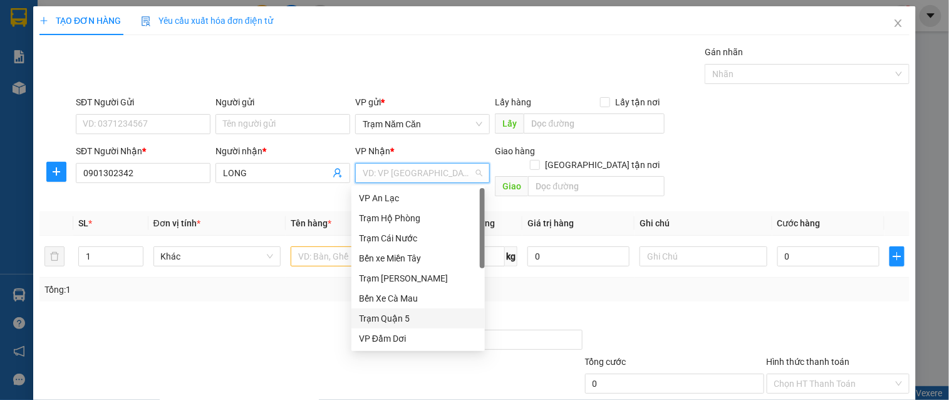
click at [401, 314] on div "Trạm Quận 5" at bounding box center [418, 318] width 118 height 14
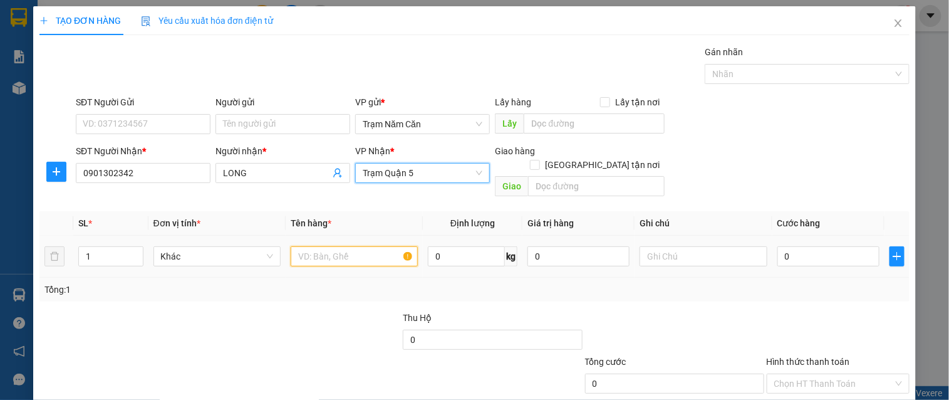
click at [318, 246] on input "text" at bounding box center [354, 256] width 127 height 20
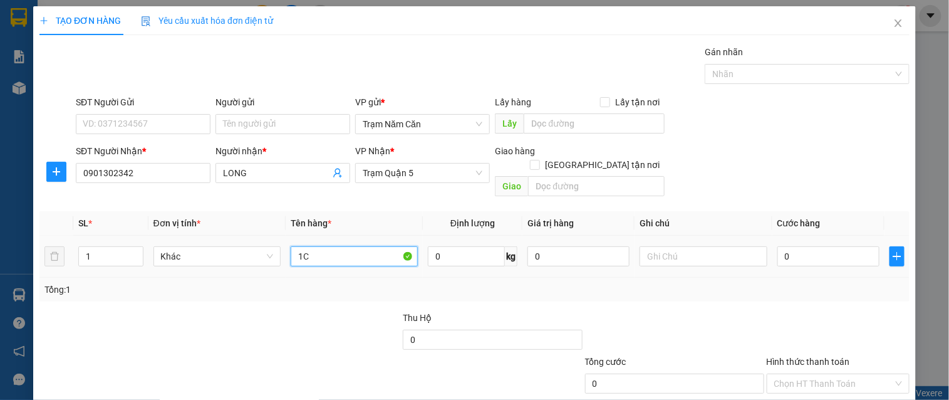
type input "1C"
click at [816, 246] on input "0" at bounding box center [828, 256] width 102 height 20
type input "001"
type input "1"
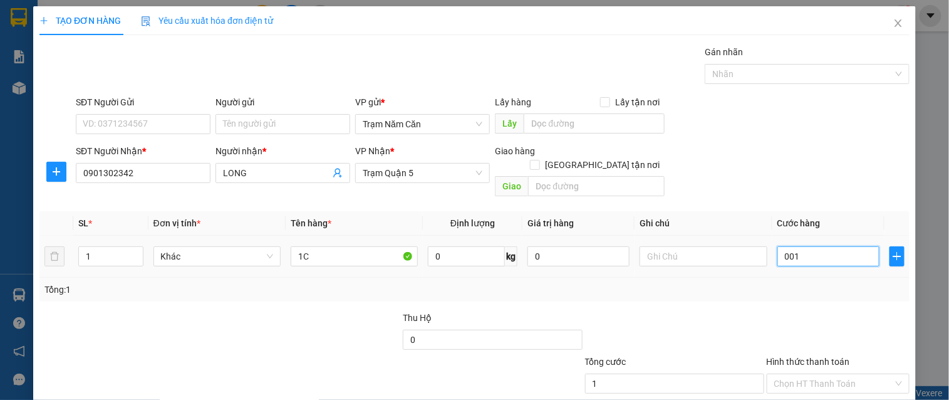
type input "0.010"
type input "10"
type input "00.100"
type input "100"
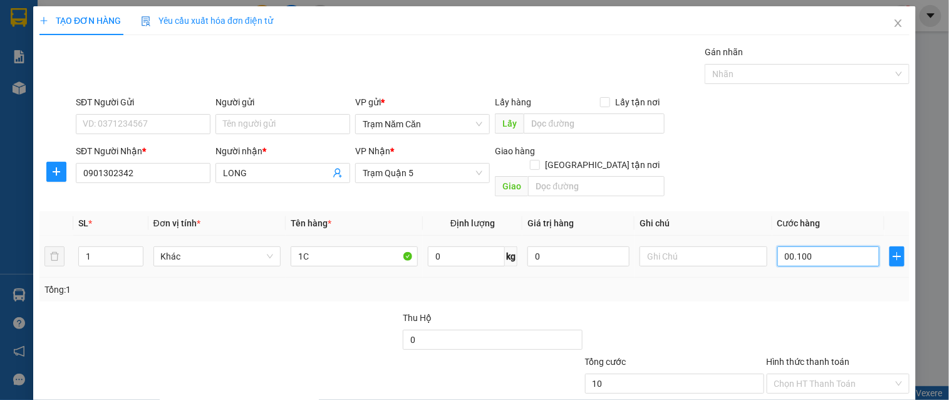
type input "100"
type input "100.000"
click at [785, 322] on div at bounding box center [837, 333] width 145 height 44
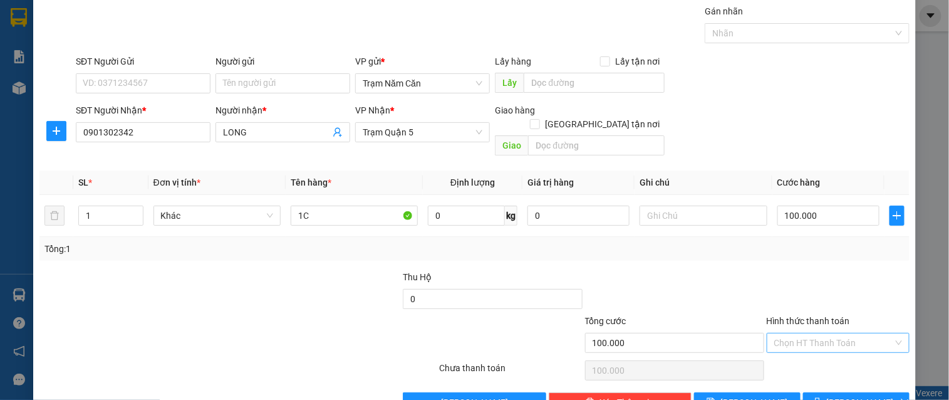
scroll to position [63, 0]
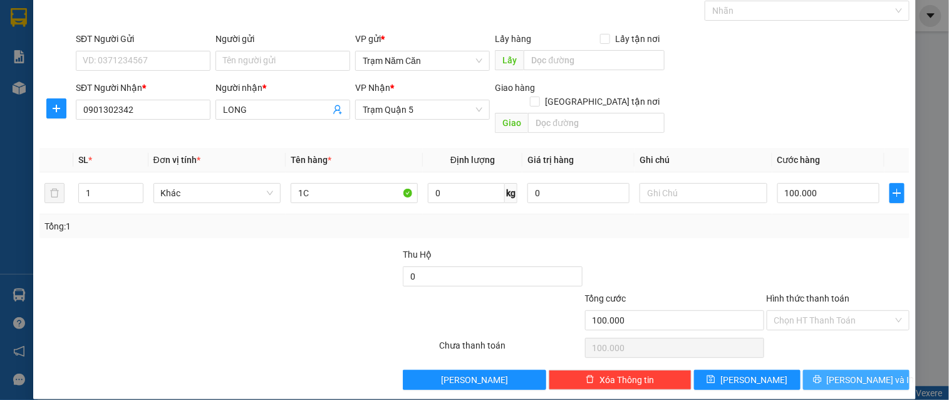
click at [816, 369] on button "[PERSON_NAME] và In" at bounding box center [856, 379] width 106 height 20
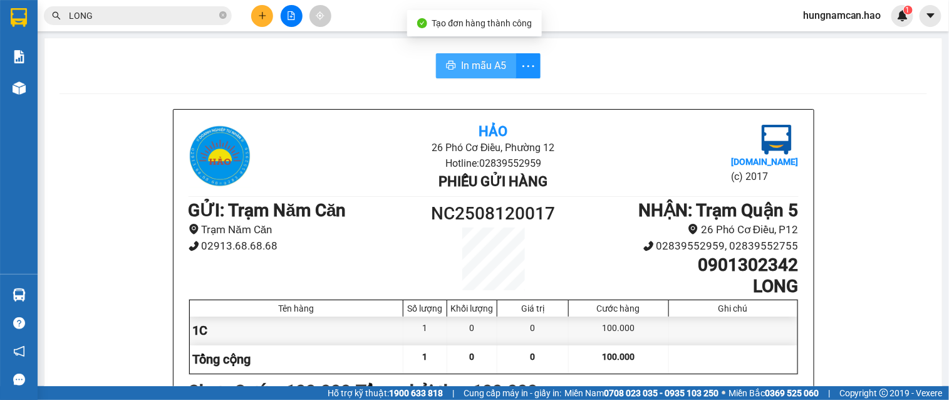
click at [470, 55] on button "In mẫu A5" at bounding box center [476, 65] width 80 height 25
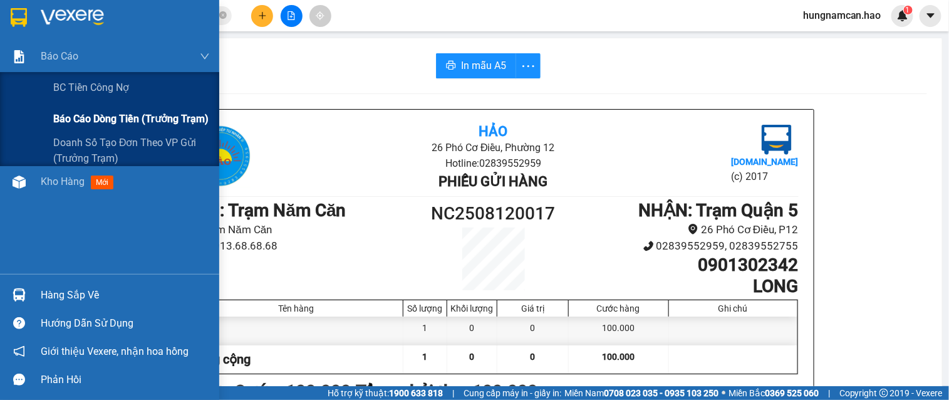
click at [46, 126] on div "Báo cáo dòng tiền (trưởng trạm)" at bounding box center [109, 118] width 219 height 31
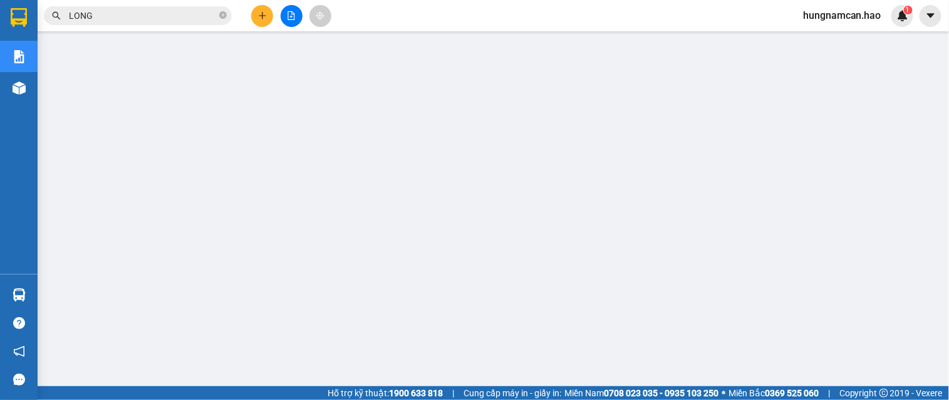
click at [268, 5] on div at bounding box center [291, 16] width 94 height 22
click at [264, 14] on icon "plus" at bounding box center [262, 15] width 9 height 9
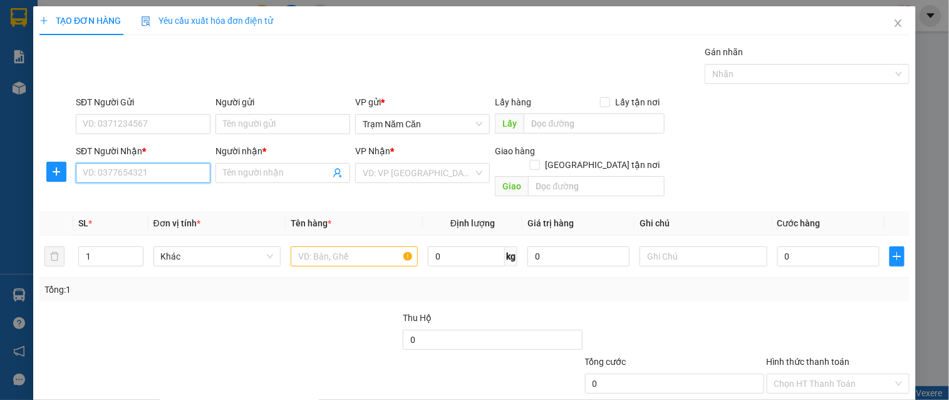
click at [138, 163] on input "SĐT Người Nhận *" at bounding box center [143, 173] width 135 height 20
type input "0914347090"
click at [145, 195] on div "0914347090 - THẮNG" at bounding box center [142, 198] width 118 height 14
type input "THẮNG"
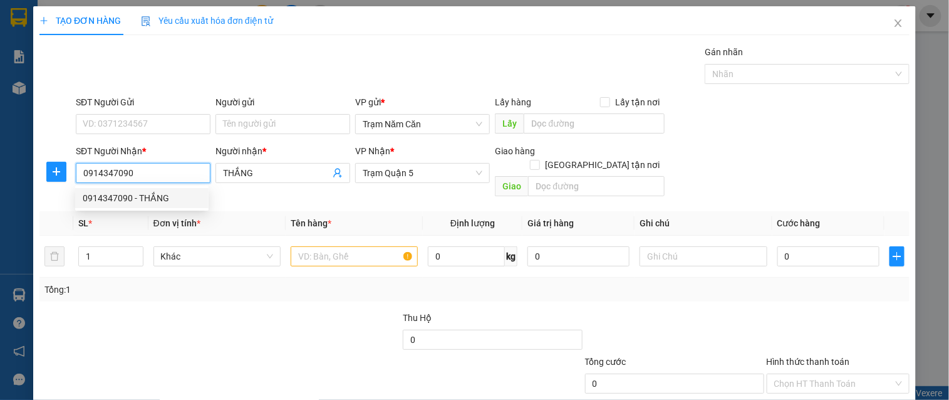
type input "60.000"
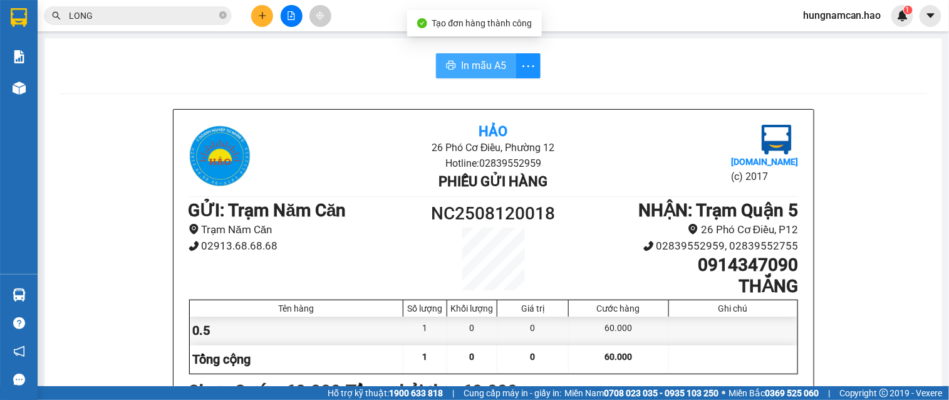
click at [488, 64] on span "In mẫu A5" at bounding box center [483, 66] width 45 height 16
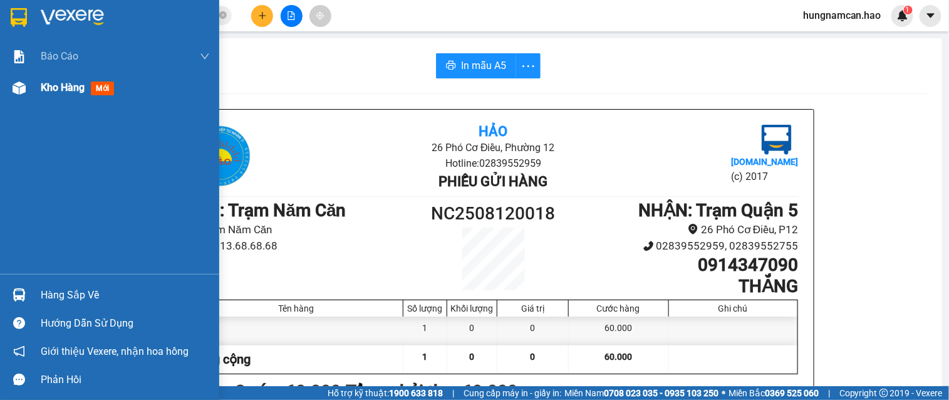
drag, startPoint x: 44, startPoint y: 78, endPoint x: 66, endPoint y: 85, distance: 23.0
click at [45, 77] on div "Kho hàng mới" at bounding box center [125, 87] width 169 height 31
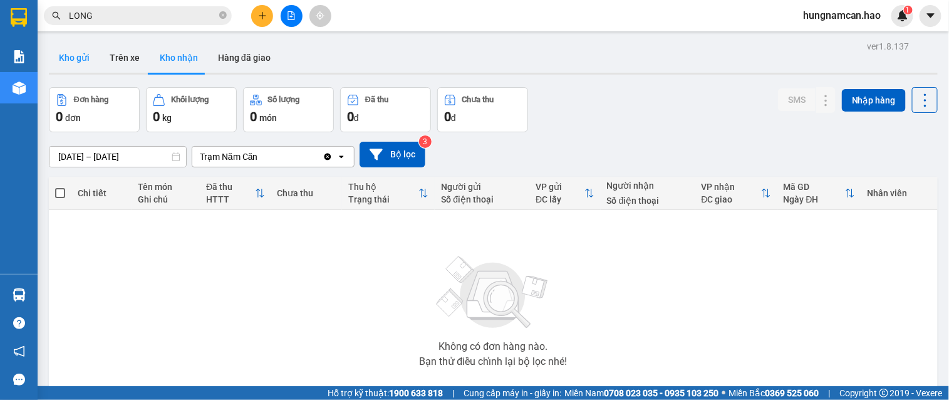
click at [76, 61] on button "Kho gửi" at bounding box center [74, 58] width 51 height 30
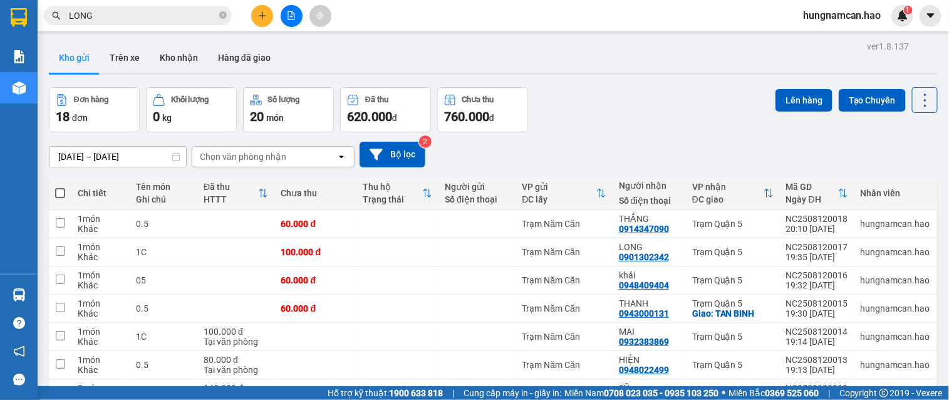
click at [58, 194] on span at bounding box center [60, 193] width 10 height 10
click at [60, 187] on input "checkbox" at bounding box center [60, 187] width 0 height 0
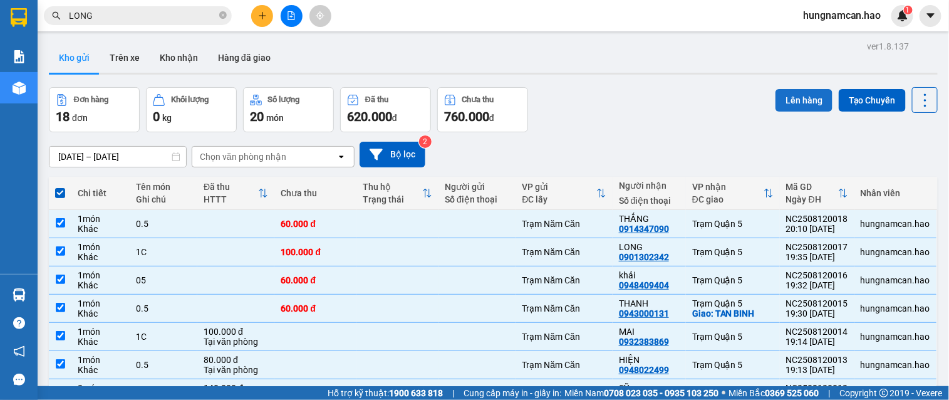
click at [780, 103] on button "Lên hàng" at bounding box center [803, 100] width 57 height 23
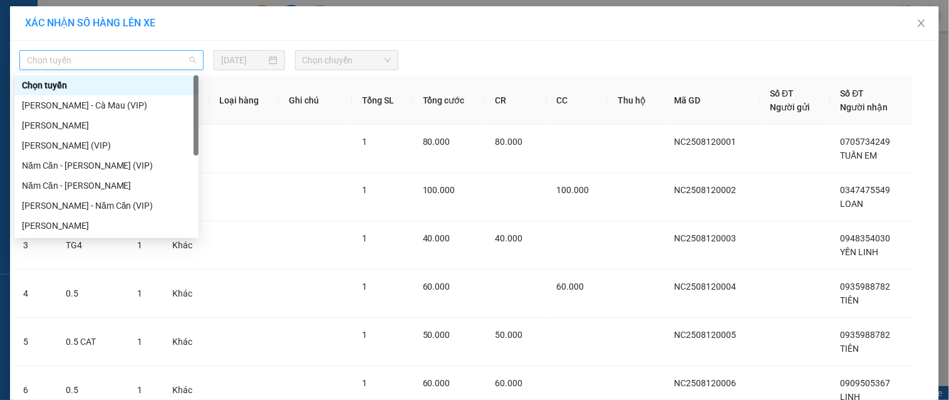
click at [130, 65] on span "Chọn tuyến" at bounding box center [111, 60] width 169 height 19
click at [100, 182] on div "Năm Căn - [PERSON_NAME]" at bounding box center [106, 185] width 169 height 14
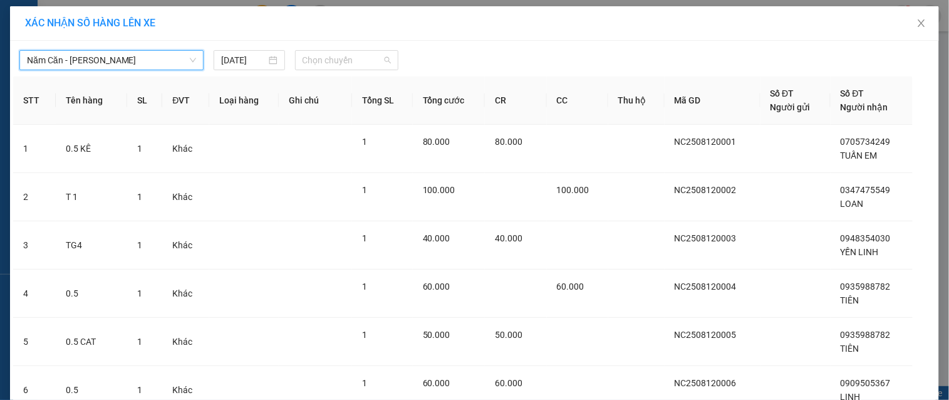
drag, startPoint x: 327, startPoint y: 59, endPoint x: 333, endPoint y: 98, distance: 39.2
click at [327, 59] on span "Chọn chuyến" at bounding box center [346, 60] width 88 height 19
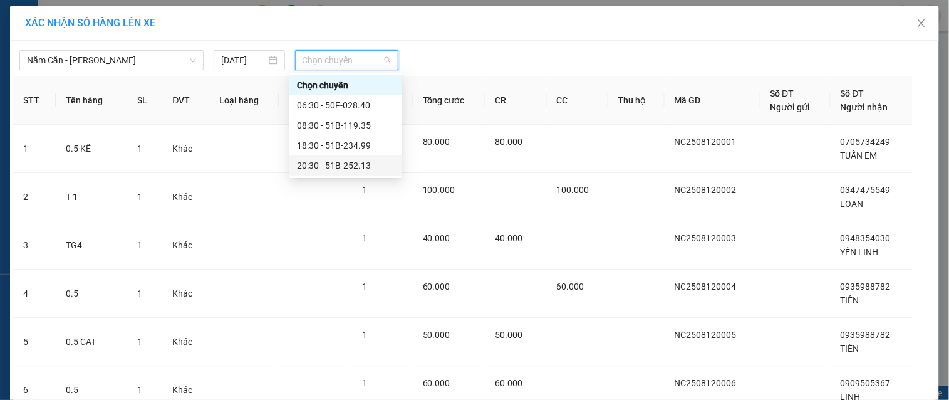
click at [339, 173] on div "20:30 - 51B-252.13" at bounding box center [345, 165] width 113 height 20
